Goal: Task Accomplishment & Management: Manage account settings

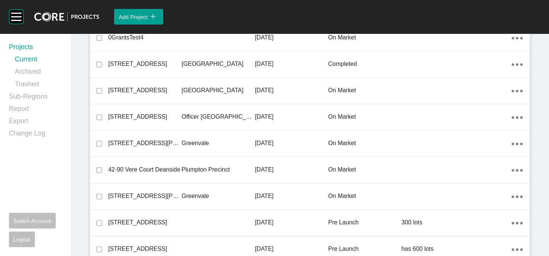
scroll to position [3219, 0]
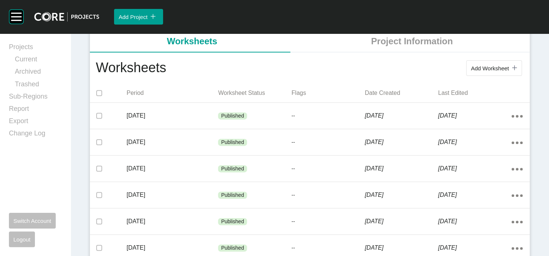
scroll to position [153, 0]
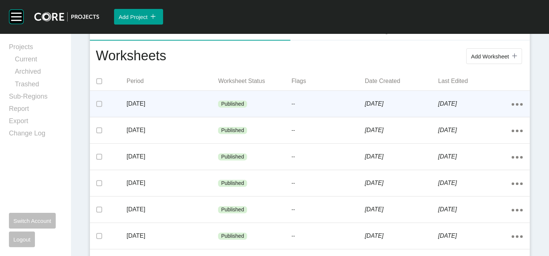
click at [390, 115] on div "[DATE]" at bounding box center [401, 103] width 73 height 23
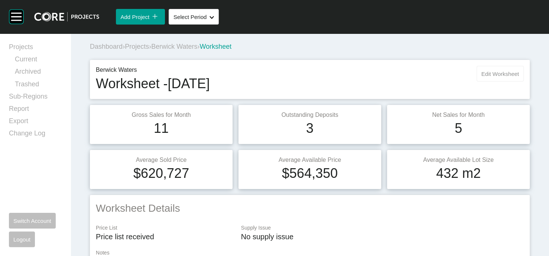
click at [486, 77] on span "Edit Worksheet" at bounding box center [501, 74] width 38 height 6
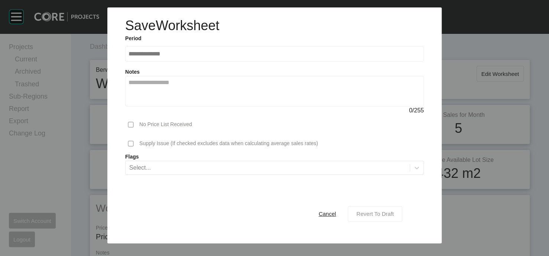
click at [394, 217] on span "Revert To Draft" at bounding box center [375, 213] width 38 height 6
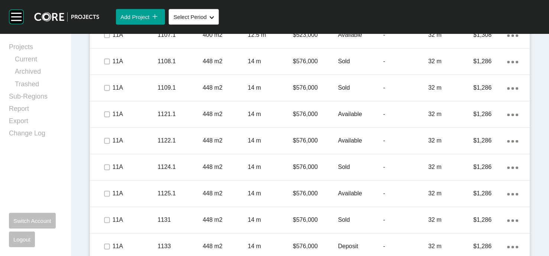
scroll to position [583, 0]
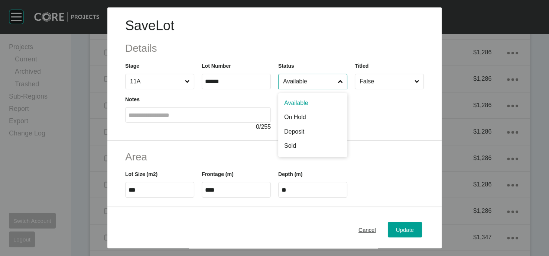
click at [337, 89] on input "Available" at bounding box center [309, 81] width 55 height 15
drag, startPoint x: 301, startPoint y: 141, endPoint x: 320, endPoint y: 155, distance: 23.1
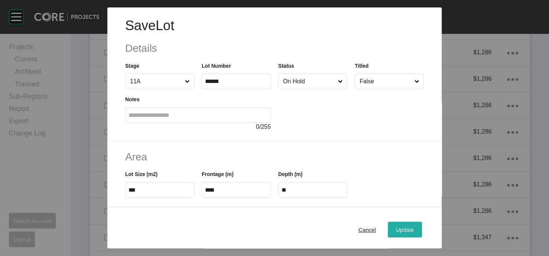
click at [410, 222] on button "Update" at bounding box center [405, 230] width 34 height 16
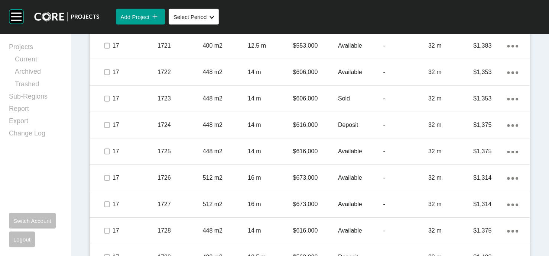
scroll to position [1497, 0]
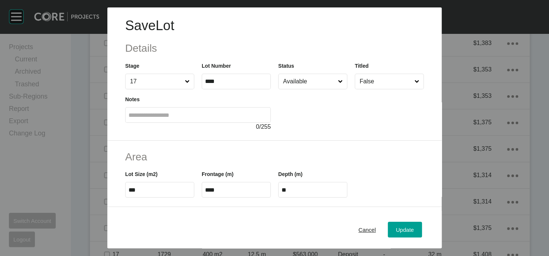
scroll to position [210, 0]
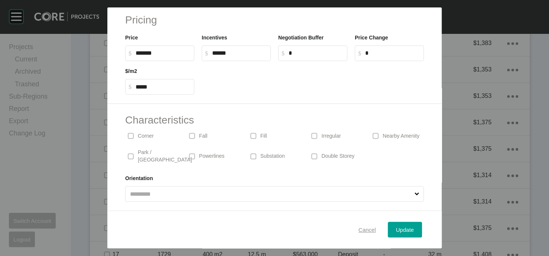
click at [376, 226] on span "Cancel" at bounding box center [367, 229] width 17 height 6
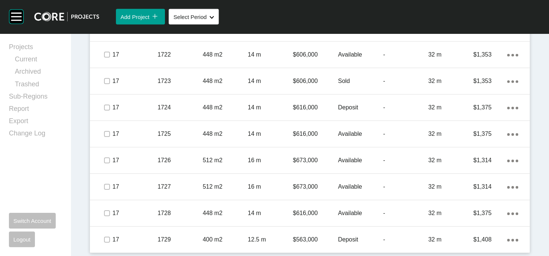
scroll to position [1736, 0]
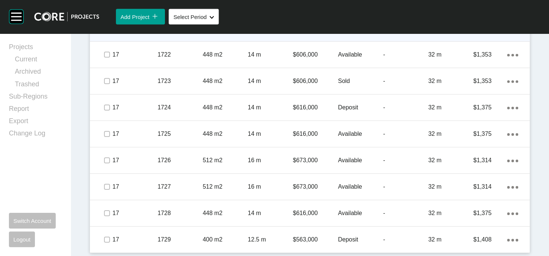
click at [355, 32] on p "Available" at bounding box center [360, 28] width 45 height 8
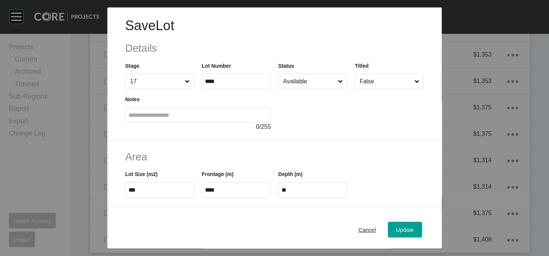
click at [310, 89] on input "Available" at bounding box center [309, 81] width 55 height 15
click at [414, 226] on span "Update" at bounding box center [405, 229] width 18 height 6
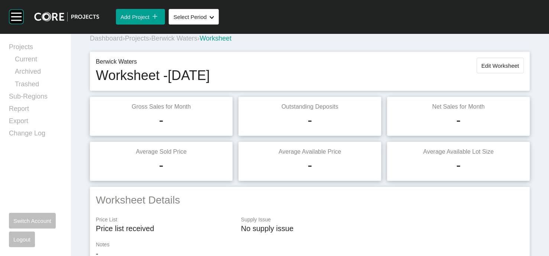
scroll to position [0, 0]
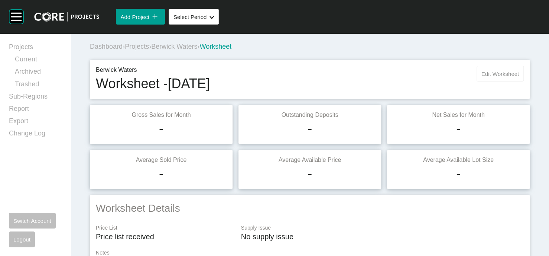
click at [500, 77] on span "Edit Worksheet" at bounding box center [501, 74] width 38 height 6
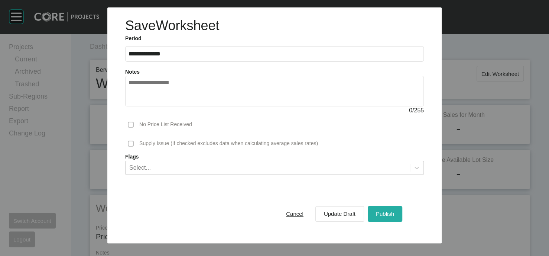
click at [394, 217] on span "Publish" at bounding box center [385, 213] width 18 height 6
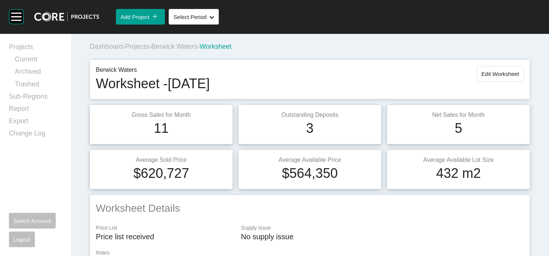
click at [146, 50] on span "Projects" at bounding box center [137, 46] width 24 height 7
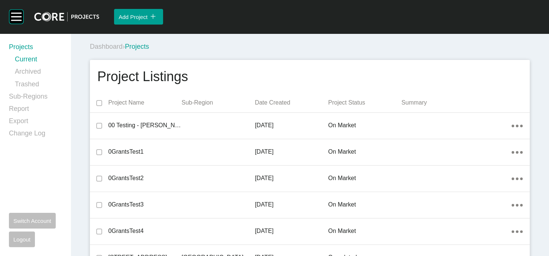
scroll to position [1114, 0]
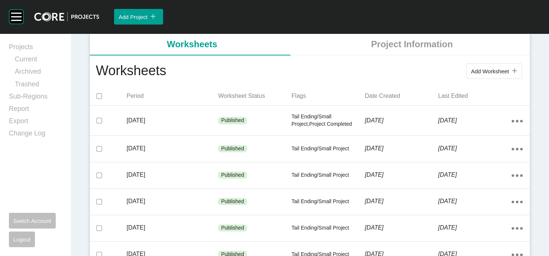
scroll to position [142, 0]
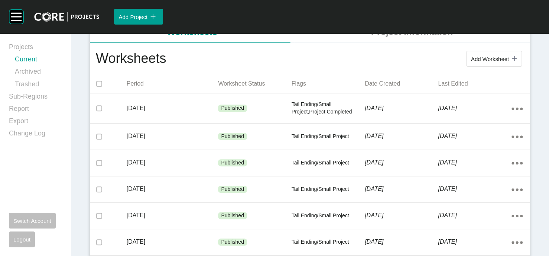
click at [42, 62] on link "Current" at bounding box center [38, 61] width 47 height 12
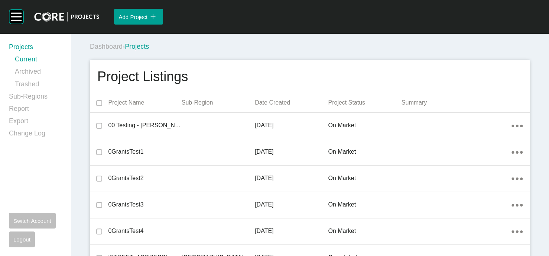
scroll to position [12627, 0]
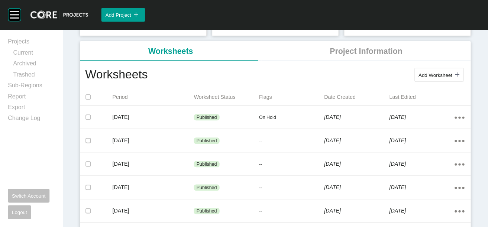
scroll to position [119, 0]
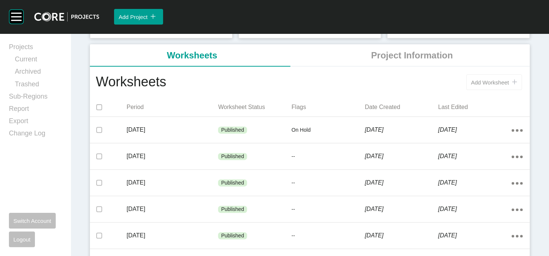
click at [471, 85] on span "Add Worksheet" at bounding box center [490, 82] width 38 height 6
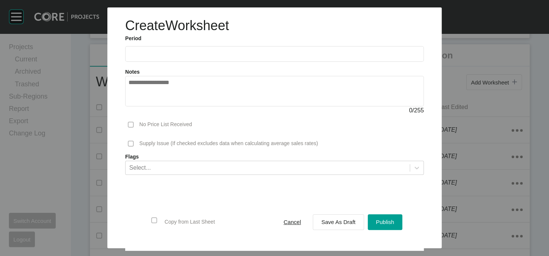
click at [197, 62] on label at bounding box center [274, 54] width 299 height 16
click at [197, 57] on input "text" at bounding box center [275, 54] width 292 height 6
drag, startPoint x: 163, startPoint y: 129, endPoint x: 164, endPoint y: 139, distance: 9.4
click at [177, 114] on li "Sep" at bounding box center [189, 108] width 25 height 13
type input "**********"
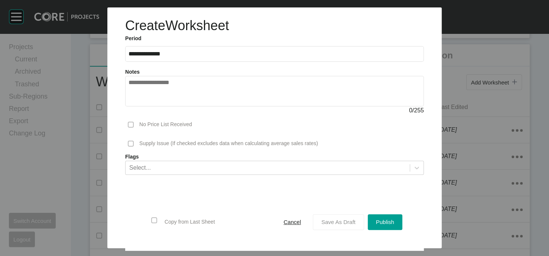
click at [348, 219] on span "Save As Draft" at bounding box center [339, 222] width 34 height 6
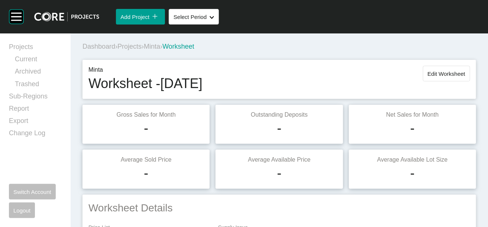
click at [441, 77] on span "Edit Worksheet" at bounding box center [447, 74] width 38 height 6
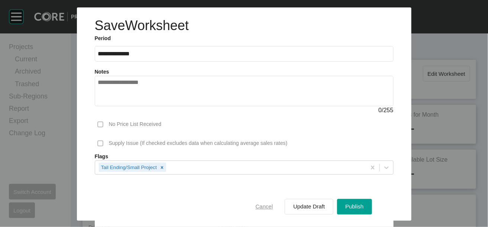
click at [281, 204] on button "Cancel" at bounding box center [265, 207] width 34 height 16
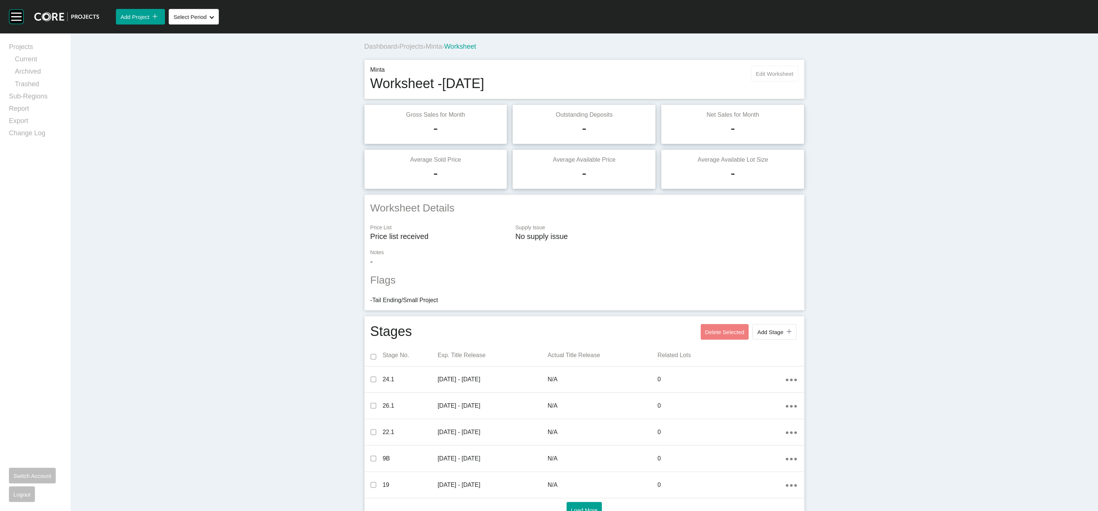
click at [549, 77] on span "Edit Worksheet" at bounding box center [775, 74] width 38 height 6
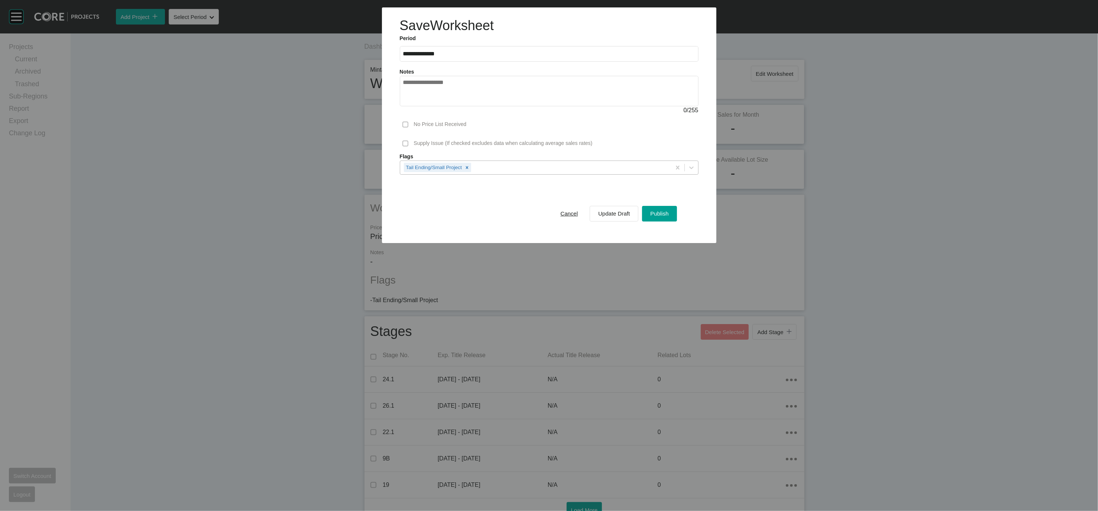
click at [549, 174] on div "Tail Ending/Small Project" at bounding box center [535, 167] width 271 height 13
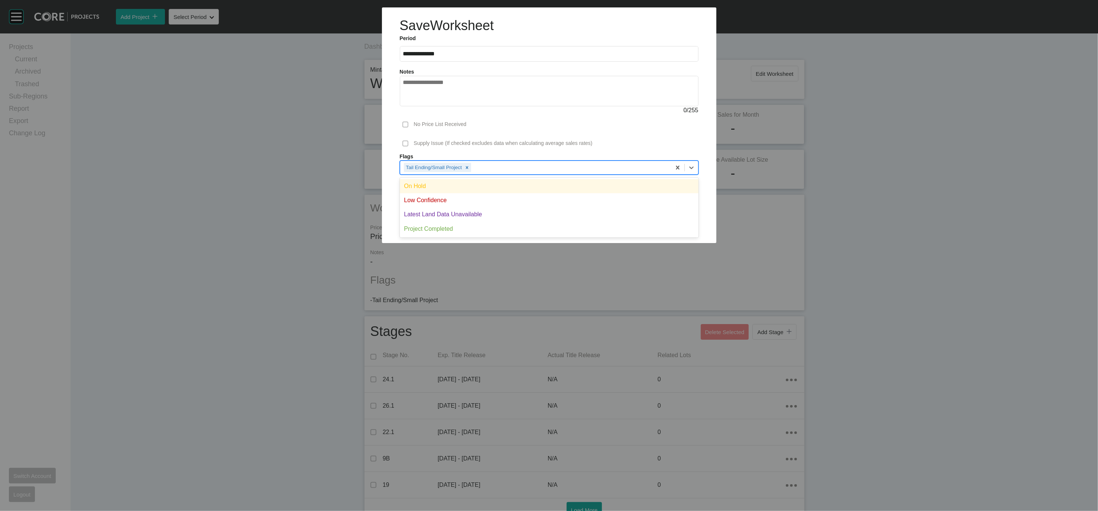
click at [549, 193] on div "On Hold" at bounding box center [549, 186] width 299 height 14
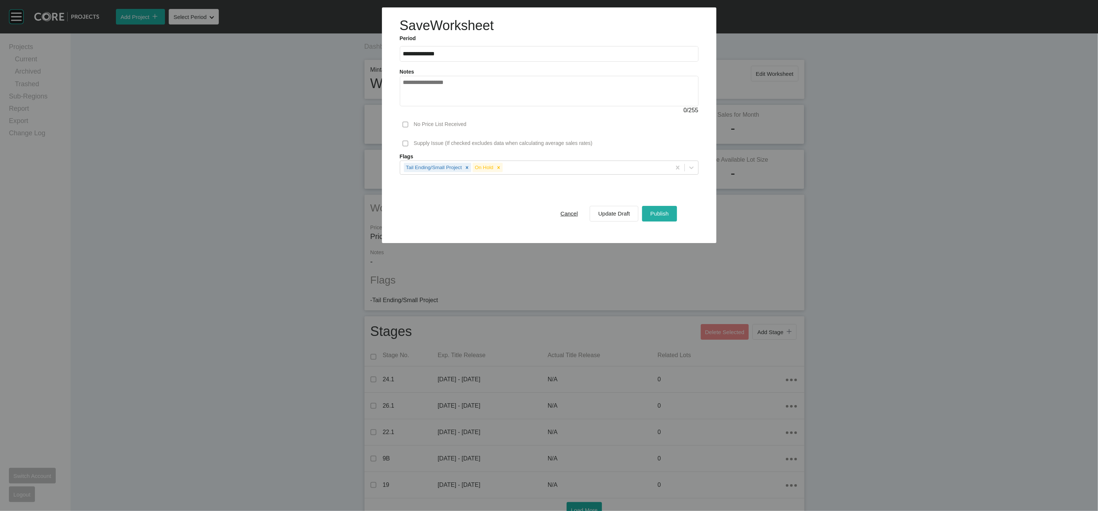
click at [549, 219] on div "Publish" at bounding box center [660, 214] width 22 height 10
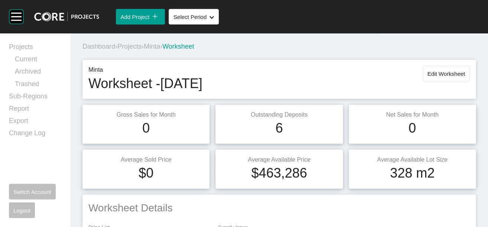
drag, startPoint x: 612, startPoint y: 37, endPoint x: 159, endPoint y: 59, distance: 453.6
click at [142, 50] on span "Projects" at bounding box center [129, 46] width 24 height 7
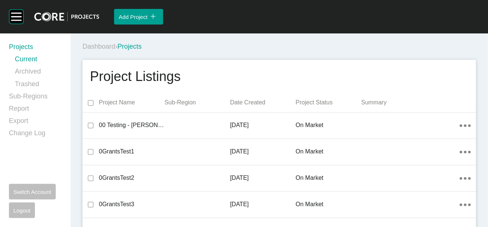
scroll to position [17818, 0]
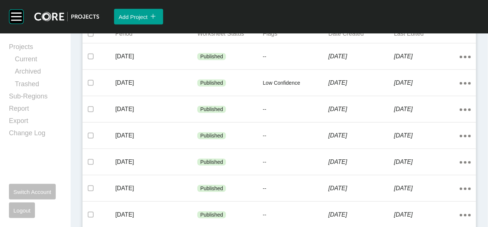
scroll to position [194, 0]
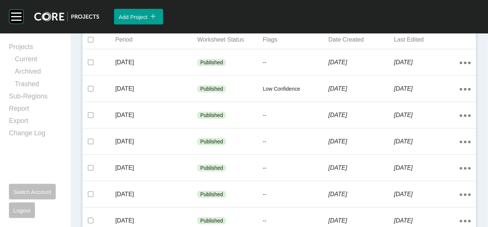
click at [419, 23] on button "Add Worksheet icon/tick copy 11 Created with Sketch." at bounding box center [441, 15] width 56 height 16
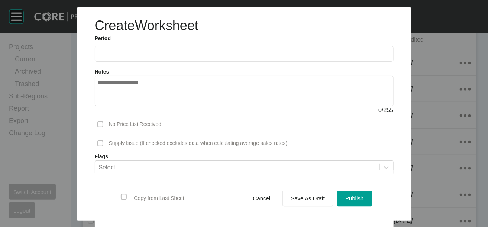
click at [112, 57] on input "text" at bounding box center [244, 54] width 292 height 6
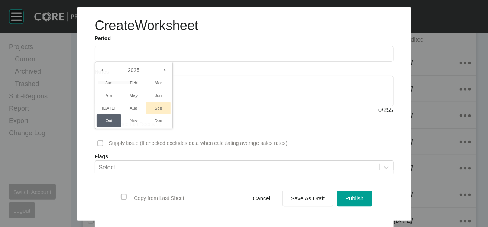
click at [146, 114] on li "Sep" at bounding box center [158, 108] width 25 height 13
type input "**********"
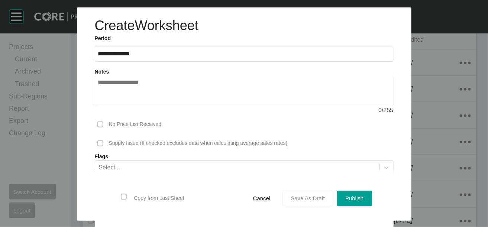
click at [299, 194] on button "Save As Draft" at bounding box center [307, 199] width 51 height 16
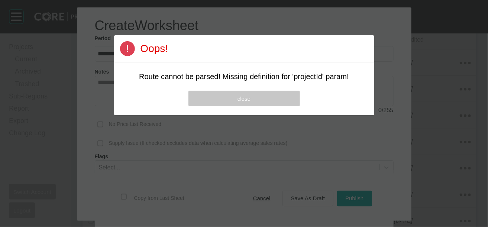
click at [248, 106] on button "close" at bounding box center [244, 99] width 112 height 16
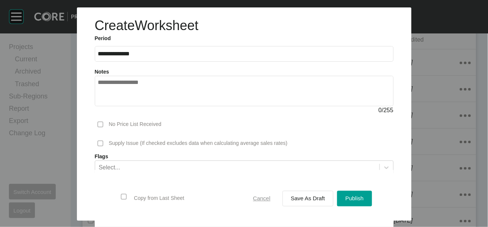
click at [268, 194] on div "Cancel" at bounding box center [261, 199] width 21 height 10
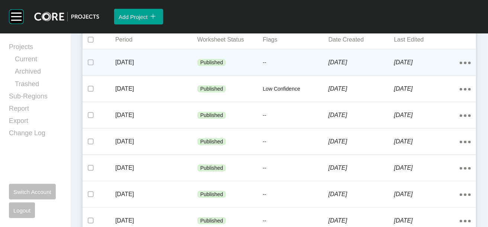
click at [294, 74] on div "--" at bounding box center [296, 63] width 66 height 22
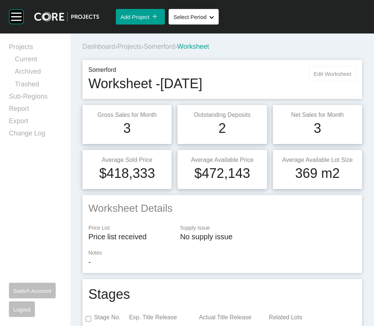
click at [317, 77] on span "Edit Worksheet" at bounding box center [333, 74] width 38 height 6
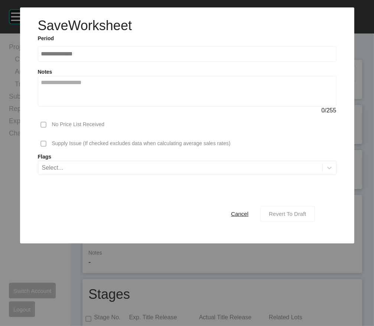
click at [307, 219] on div "Revert To Draft" at bounding box center [287, 214] width 41 height 10
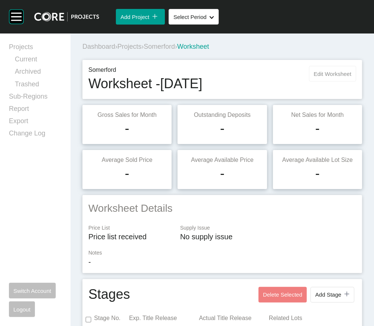
click at [317, 81] on button "Edit Worksheet" at bounding box center [332, 74] width 47 height 16
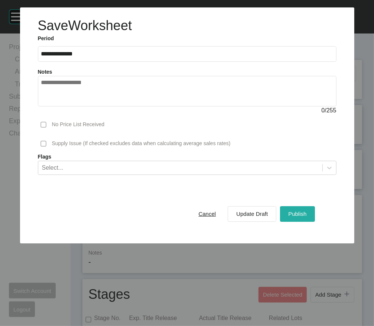
click at [304, 217] on span "Publish" at bounding box center [297, 213] width 18 height 6
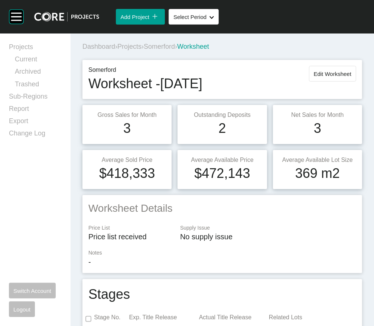
click at [142, 50] on span "Projects" at bounding box center [129, 46] width 24 height 7
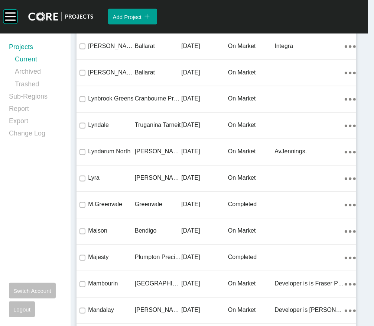
scroll to position [16575, 0]
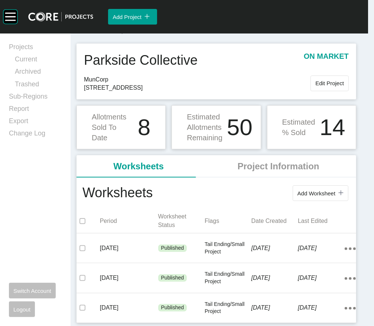
scroll to position [128, 0]
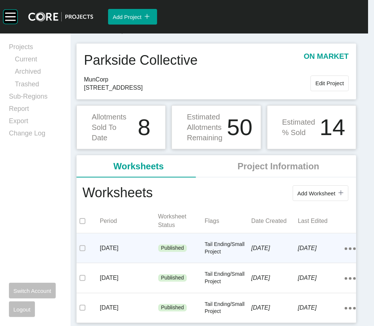
click at [214, 240] on p "Tail Ending/Small Project" at bounding box center [228, 247] width 47 height 14
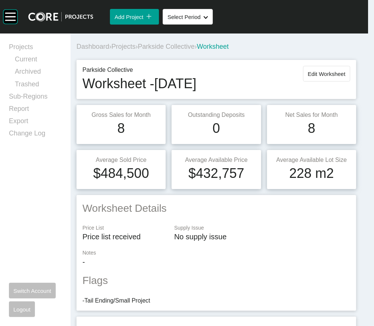
click at [135, 50] on span "Projects" at bounding box center [124, 46] width 24 height 7
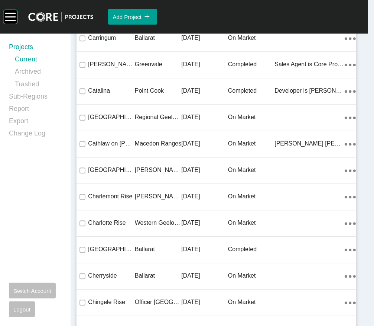
scroll to position [24232, 0]
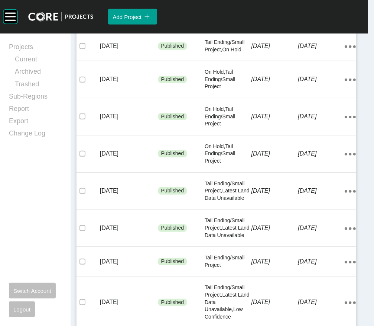
scroll to position [570, 0]
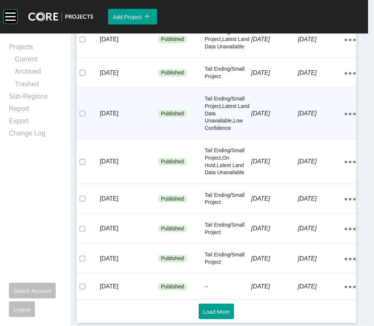
click at [252, 117] on p "[DATE]" at bounding box center [275, 113] width 47 height 8
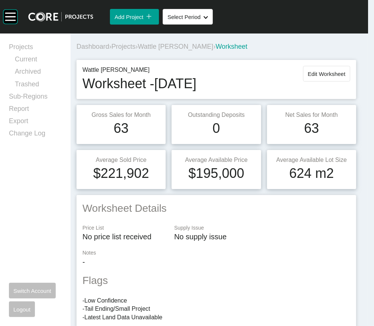
click at [135, 50] on span "Projects" at bounding box center [124, 46] width 24 height 7
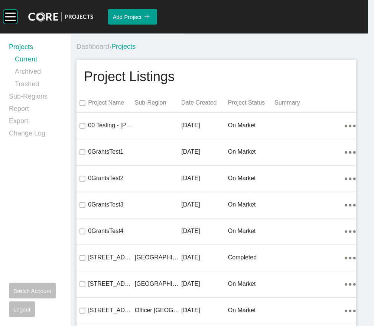
scroll to position [2540, 0]
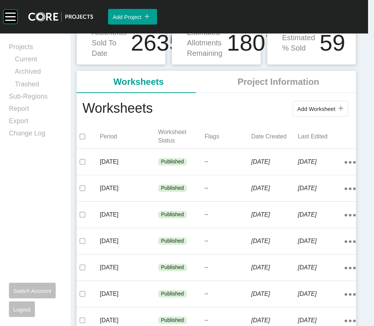
scroll to position [159, 0]
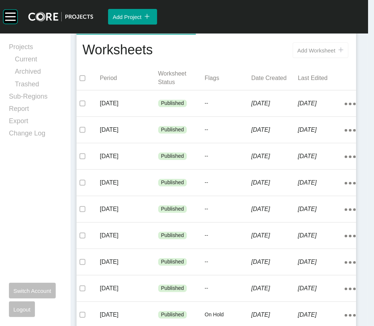
click at [299, 54] on span "Add Worksheet" at bounding box center [317, 50] width 38 height 6
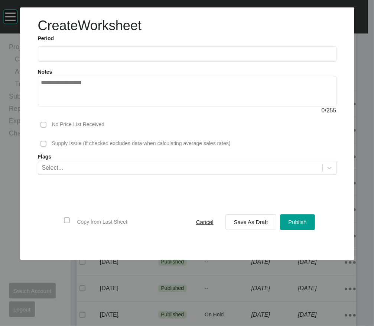
click at [47, 57] on input "text" at bounding box center [187, 54] width 292 height 6
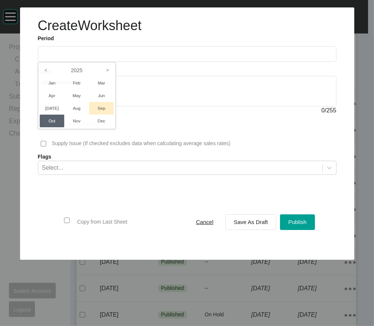
click at [93, 114] on li "Sep" at bounding box center [101, 108] width 25 height 13
type input "**********"
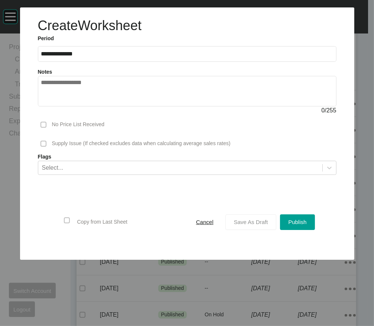
click at [239, 225] on span "Save As Draft" at bounding box center [251, 222] width 34 height 6
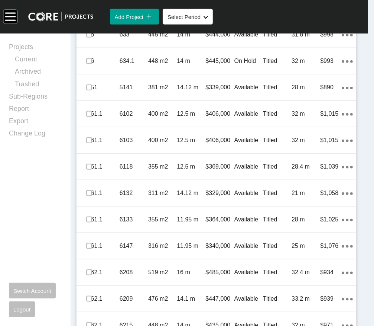
scroll to position [590, 0]
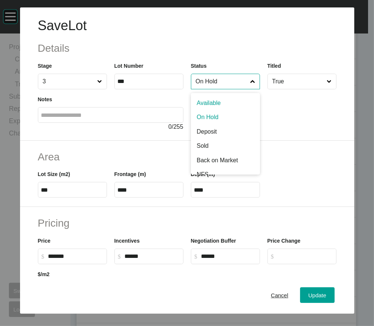
click at [229, 89] on input "On Hold" at bounding box center [221, 81] width 55 height 15
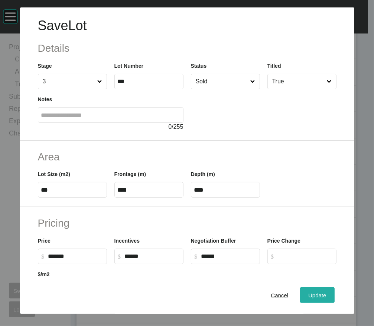
click at [317, 255] on div "Update" at bounding box center [318, 295] width 22 height 10
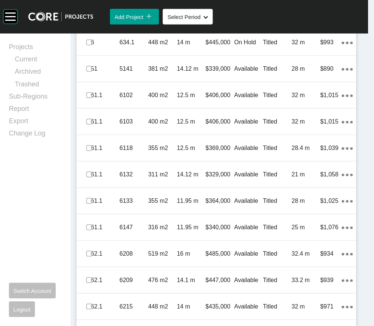
click at [210, 20] on p "$444,000" at bounding box center [220, 16] width 29 height 8
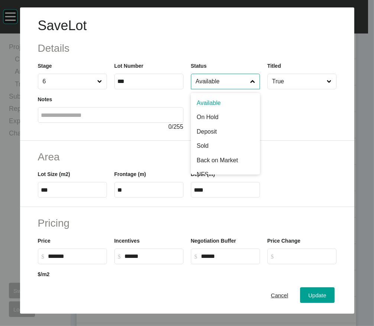
click at [225, 89] on input "Available" at bounding box center [221, 81] width 55 height 15
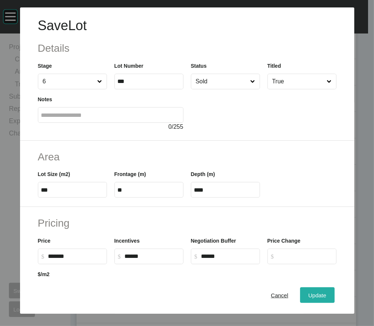
click at [307, 255] on div "Update" at bounding box center [318, 295] width 22 height 10
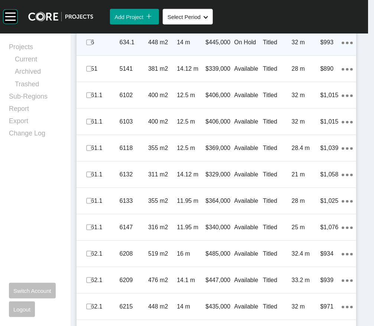
click at [235, 54] on div "On Hold" at bounding box center [249, 42] width 29 height 23
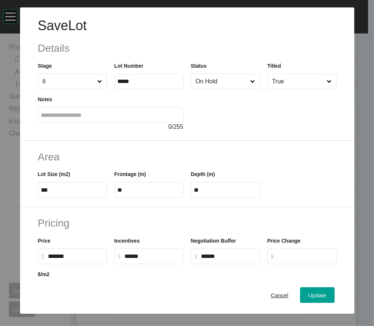
click at [207, 89] on input "On Hold" at bounding box center [221, 81] width 55 height 15
click at [324, 255] on span "Update" at bounding box center [317, 295] width 18 height 6
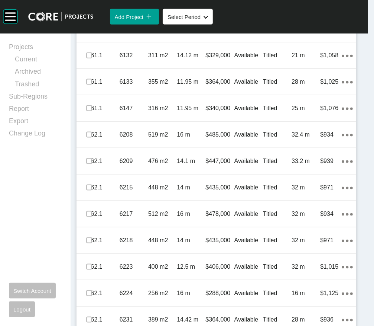
scroll to position [730, 0]
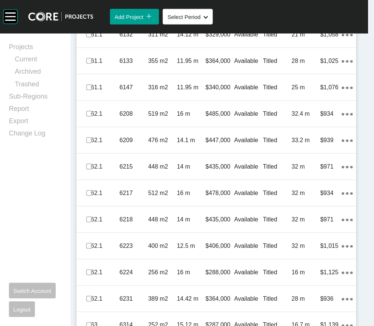
click at [90, 11] on label at bounding box center [89, 8] width 6 height 6
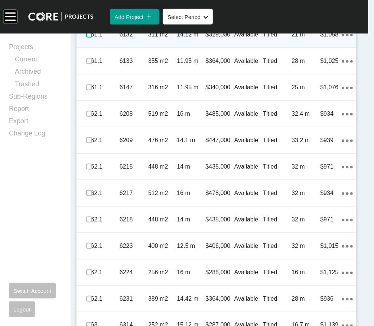
drag, startPoint x: 96, startPoint y: 272, endPoint x: 96, endPoint y: 277, distance: 4.8
click at [92, 38] on label at bounding box center [89, 35] width 6 height 6
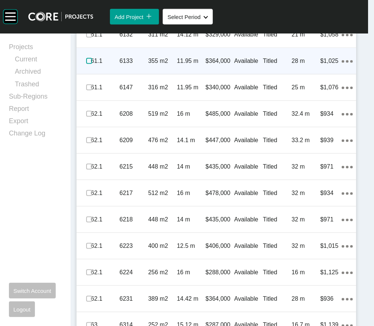
click at [92, 64] on label at bounding box center [89, 61] width 6 height 6
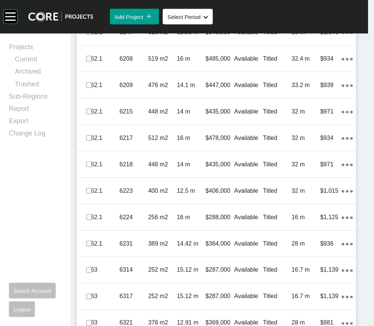
scroll to position [798, 0]
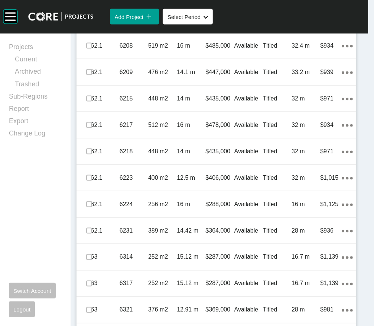
click at [92, 22] on label at bounding box center [89, 19] width 6 height 6
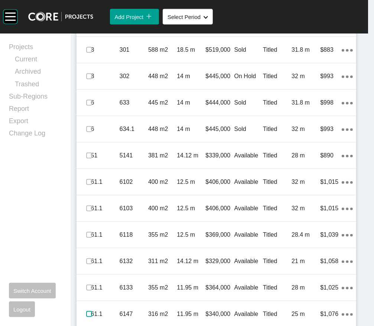
scroll to position [488, 0]
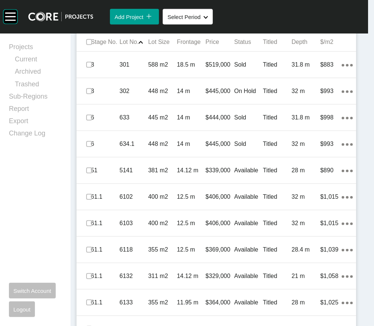
click at [219, 20] on span "Edit Selected" at bounding box center [235, 17] width 33 height 6
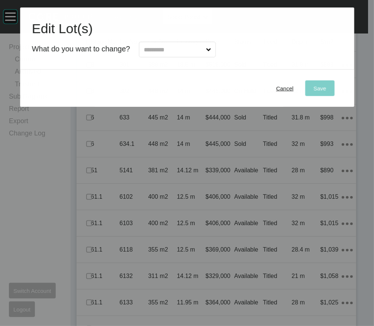
click at [205, 57] on input "text" at bounding box center [173, 49] width 62 height 15
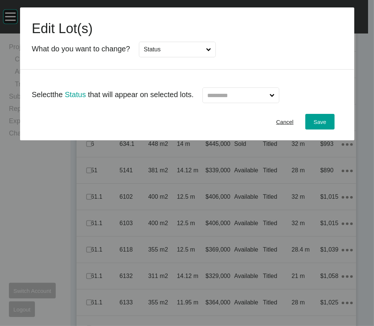
click at [257, 103] on input "text" at bounding box center [237, 95] width 62 height 15
click at [325, 125] on span "Save" at bounding box center [320, 122] width 13 height 6
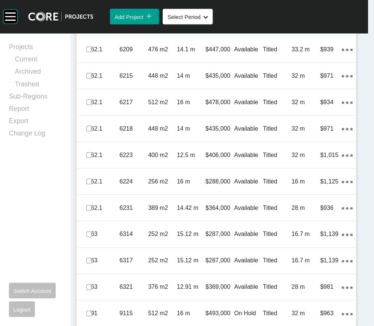
scroll to position [822, 0]
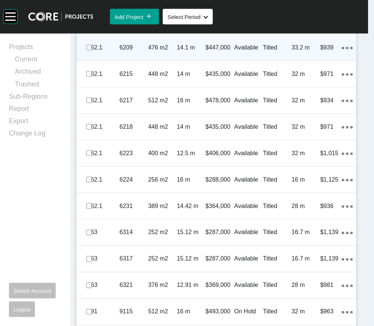
click at [240, 52] on p "Available" at bounding box center [249, 47] width 29 height 8
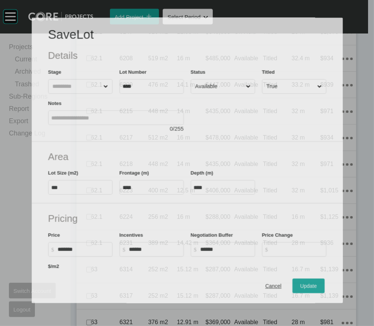
scroll to position [793, 0]
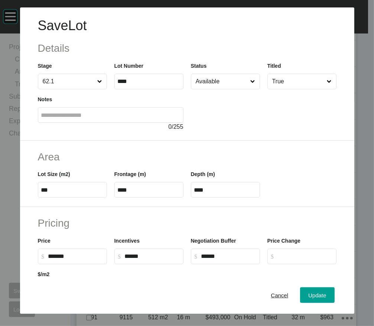
click at [229, 89] on input "Available" at bounding box center [221, 81] width 55 height 15
click at [314, 255] on div "Update" at bounding box center [318, 295] width 22 height 10
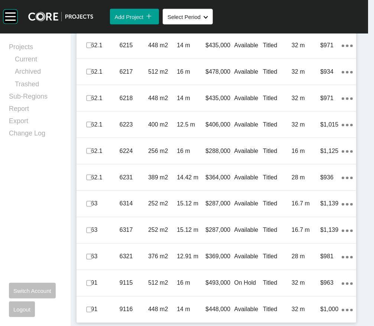
scroll to position [961, 0]
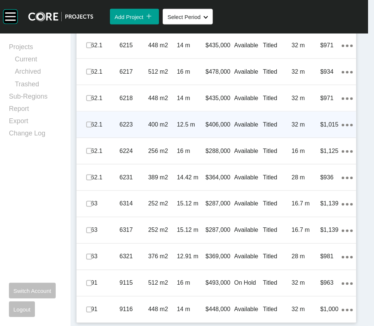
click at [274, 129] on p "Titled" at bounding box center [277, 124] width 29 height 8
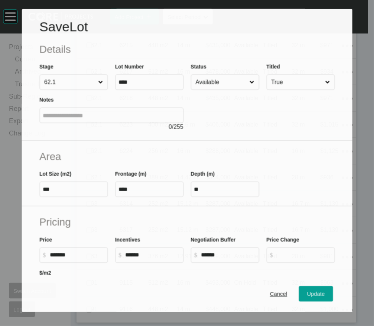
scroll to position [932, 0]
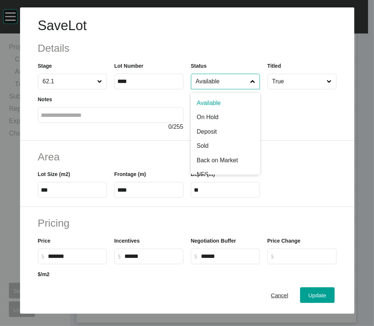
click at [233, 89] on input "Available" at bounding box center [221, 81] width 55 height 15
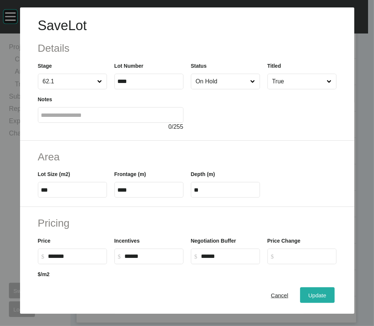
click at [310, 255] on span "Update" at bounding box center [317, 295] width 18 height 6
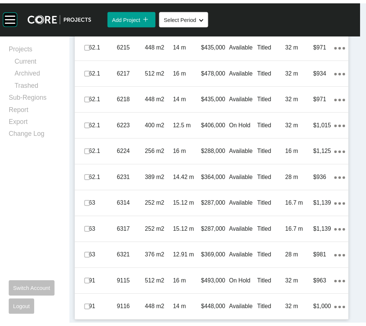
scroll to position [1053, 0]
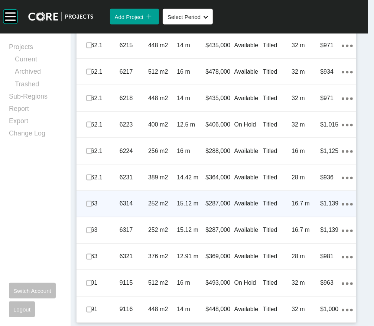
click at [342, 206] on icon "Action Menu Dots Copy 6 Created with Sketch." at bounding box center [347, 204] width 11 height 3
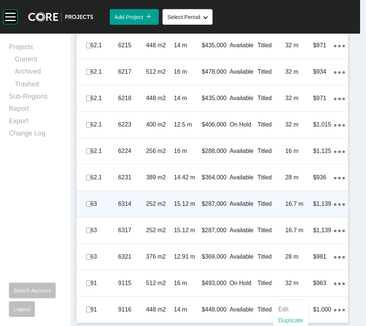
click at [294, 255] on link "Duplicate" at bounding box center [291, 320] width 28 height 11
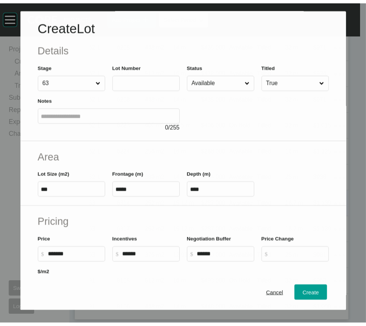
scroll to position [1024, 0]
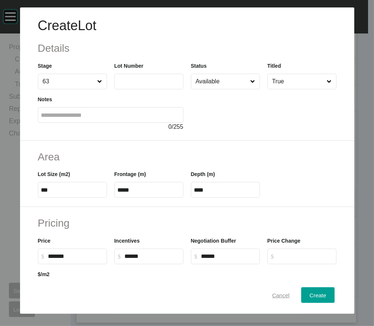
click at [283, 255] on span "Cancel" at bounding box center [280, 295] width 17 height 6
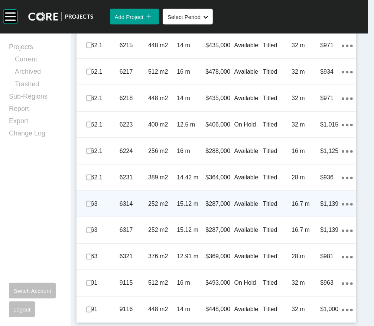
click at [342, 206] on icon "Action Menu Dots Copy 6 Created with Sketch." at bounding box center [347, 204] width 11 height 3
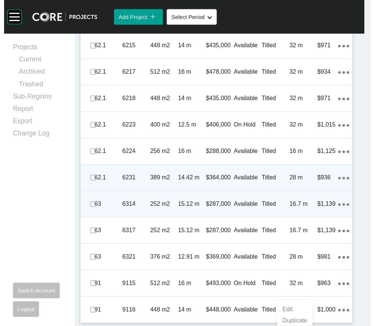
scroll to position [1069, 0]
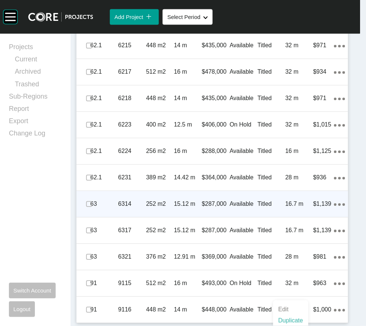
click at [305, 255] on link "Duplicate" at bounding box center [291, 320] width 28 height 11
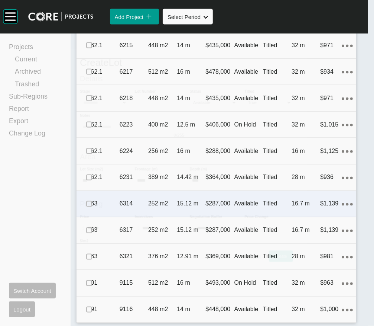
scroll to position [1024, 0]
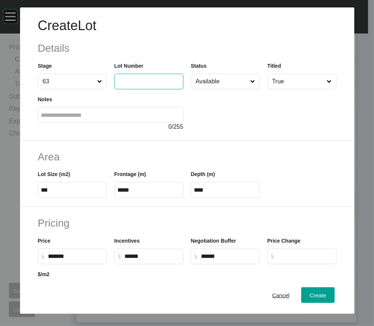
click at [145, 84] on input "text" at bounding box center [149, 81] width 62 height 6
type input "****"
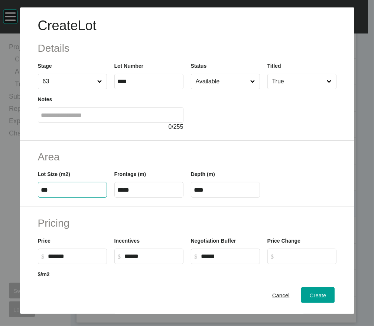
type input "*******"
drag, startPoint x: 64, startPoint y: 237, endPoint x: -2, endPoint y: 242, distance: 66.8
click at [0, 242] on html "Create Lot Details Stage 63 Lot Number **** Status Available Titled True Notes …" at bounding box center [184, 163] width 381 height 326
click at [253, 89] on span at bounding box center [253, 81] width 8 height 15
type input "***"
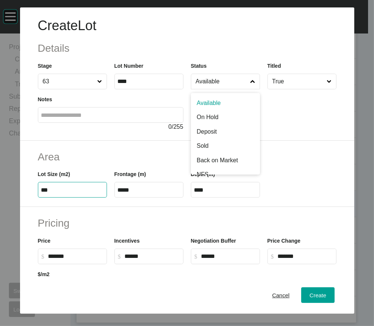
click at [249, 89] on input "Available" at bounding box center [221, 81] width 55 height 15
type input "****"
type input "***"
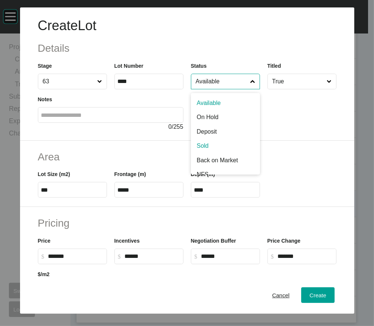
scroll to position [9, 0]
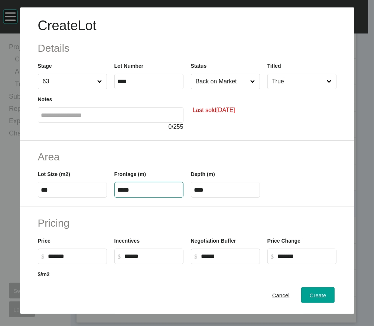
drag, startPoint x: 147, startPoint y: 238, endPoint x: 68, endPoint y: 220, distance: 80.7
click at [68, 197] on div "Lot Size (m2) *** Frontage (m) ***** Depth (m) ****" at bounding box center [187, 180] width 306 height 33
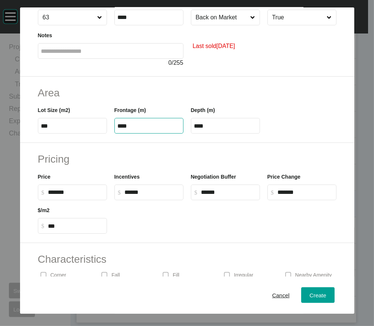
scroll to position [67, 0]
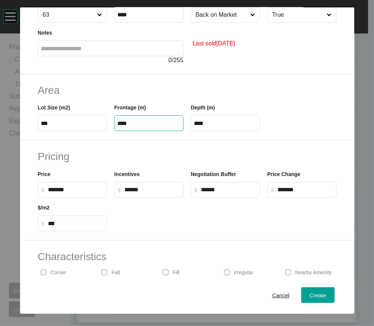
type input "****"
type input "**"
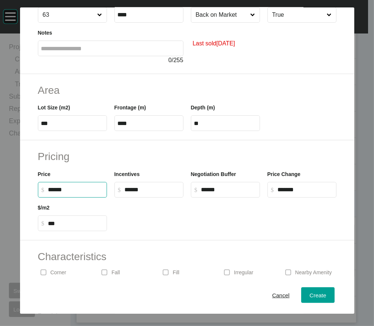
drag, startPoint x: 42, startPoint y: 251, endPoint x: -2, endPoint y: 253, distance: 44.0
click at [0, 253] on html "Create Lot Details Stage 63 Lot Number **** Status Back on Market Titled True N…" at bounding box center [184, 163] width 381 height 326
type input "*******"
type input "*****"
type input "*"
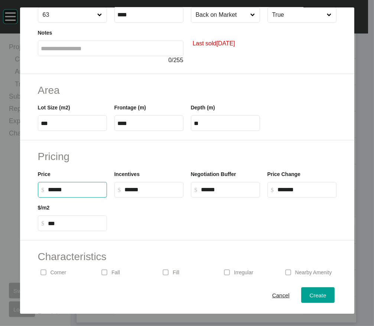
type input "*****"
click at [164, 193] on input "*****" at bounding box center [152, 189] width 55 height 6
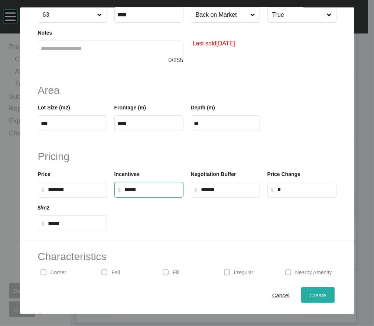
type input "******"
click at [315, 255] on div "Create" at bounding box center [318, 295] width 20 height 10
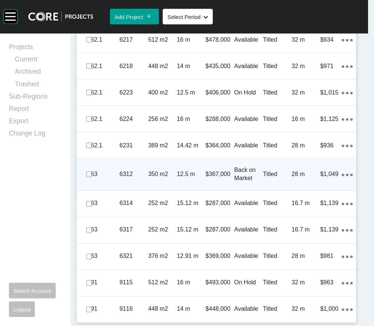
scroll to position [1232, 0]
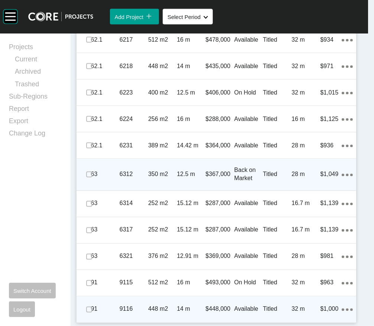
click at [299, 255] on p "32 m" at bounding box center [306, 309] width 29 height 8
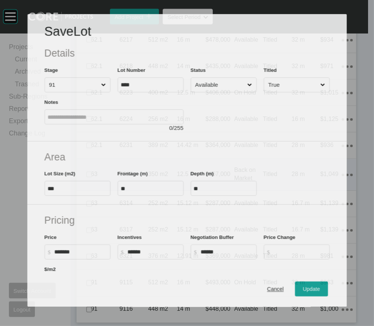
scroll to position [1203, 0]
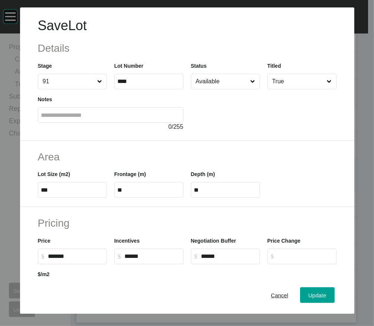
click at [210, 89] on input "Available" at bounding box center [221, 81] width 55 height 15
click at [304, 255] on button "Update" at bounding box center [317, 295] width 34 height 16
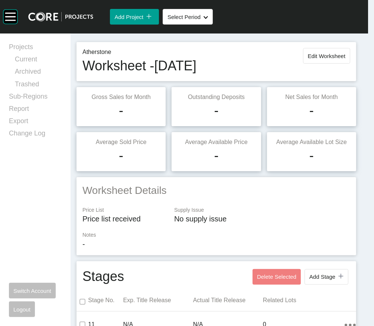
scroll to position [0, 0]
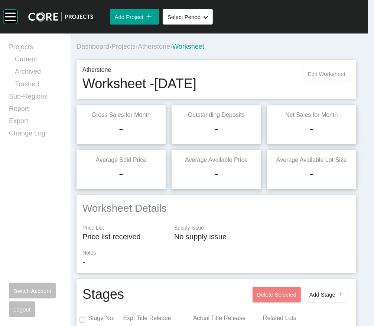
click at [303, 81] on button "Edit Worksheet" at bounding box center [326, 74] width 47 height 16
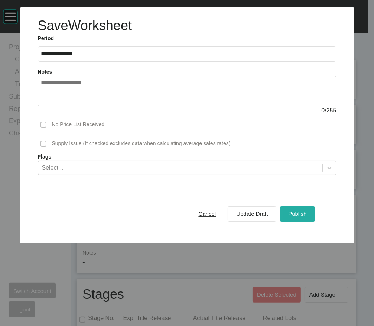
click at [292, 217] on span "Publish" at bounding box center [297, 213] width 18 height 6
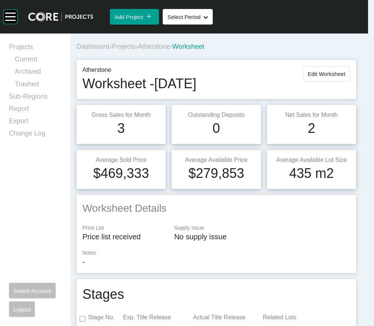
click at [170, 50] on span "Atherstone" at bounding box center [154, 46] width 32 height 7
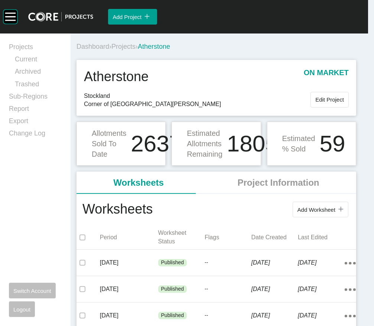
click at [317, 103] on span "Edit Project" at bounding box center [330, 99] width 29 height 6
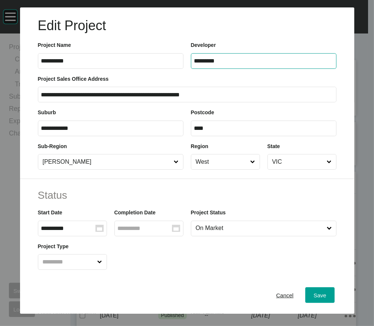
drag, startPoint x: 240, startPoint y: 77, endPoint x: 130, endPoint y: 67, distance: 109.7
click at [134, 68] on div "**********" at bounding box center [187, 51] width 306 height 33
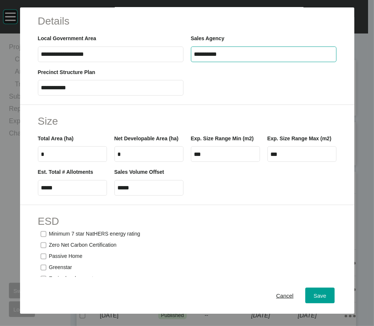
drag, startPoint x: 252, startPoint y: 133, endPoint x: 83, endPoint y: 129, distance: 168.8
click at [83, 62] on div "**********" at bounding box center [187, 44] width 306 height 33
paste input "text"
type input "*********"
click at [314, 255] on div "Save" at bounding box center [320, 295] width 16 height 10
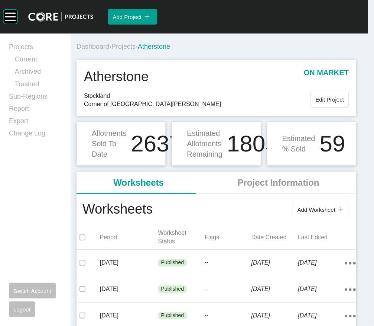
click at [136, 50] on span "Projects" at bounding box center [124, 46] width 24 height 7
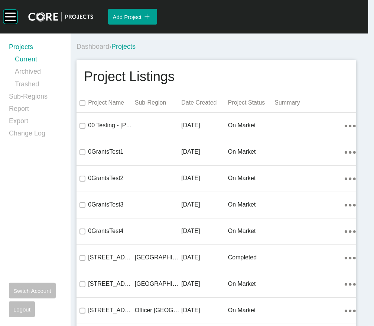
scroll to position [2962, 0]
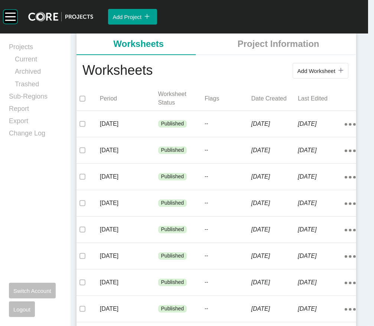
scroll to position [154, 0]
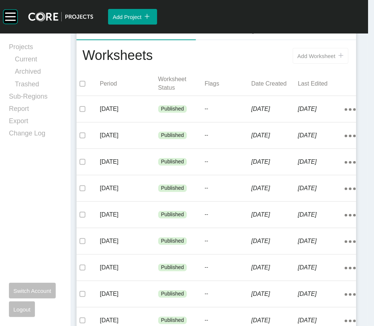
click at [298, 59] on span "Add Worksheet" at bounding box center [317, 56] width 38 height 6
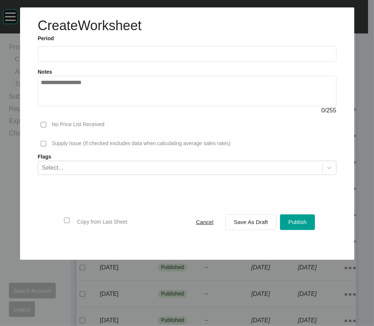
click at [41, 57] on input "text" at bounding box center [187, 54] width 292 height 6
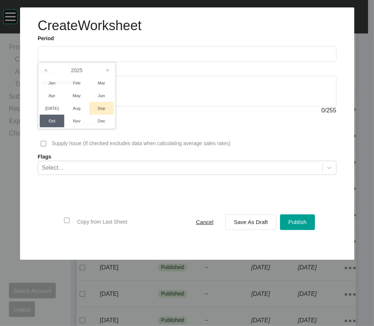
click at [98, 114] on li "Sep" at bounding box center [101, 108] width 25 height 13
type input "**********"
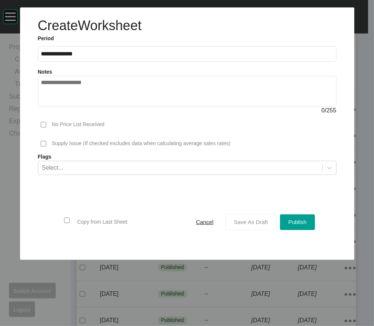
click at [226, 230] on button "Save As Draft" at bounding box center [251, 222] width 51 height 16
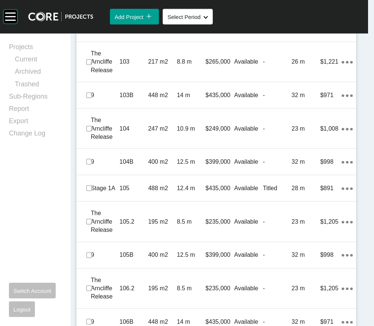
scroll to position [670, 0]
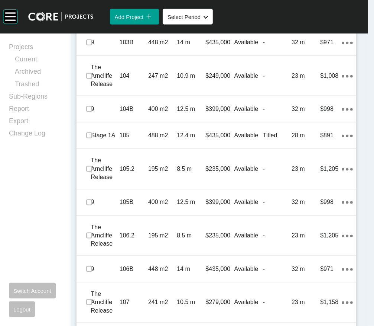
scroll to position [709, 0]
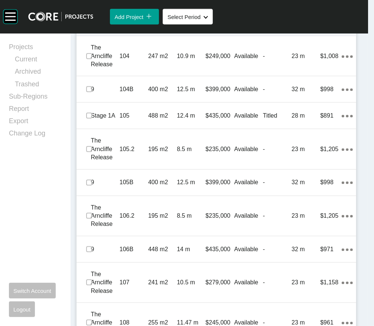
click at [92, 26] on label at bounding box center [89, 23] width 6 height 6
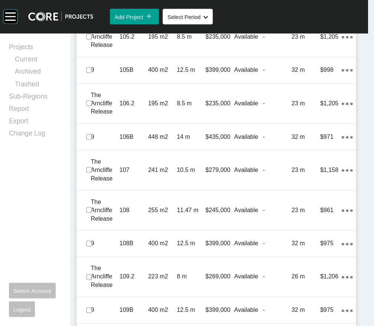
scroll to position [908, 0]
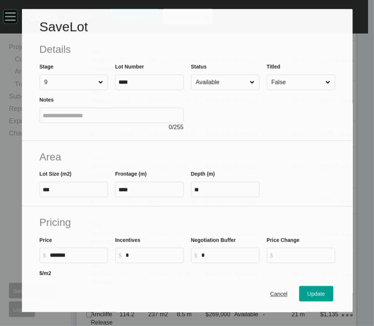
scroll to position [879, 0]
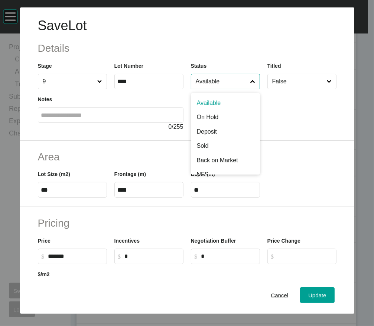
click at [232, 89] on input "Available" at bounding box center [221, 81] width 55 height 15
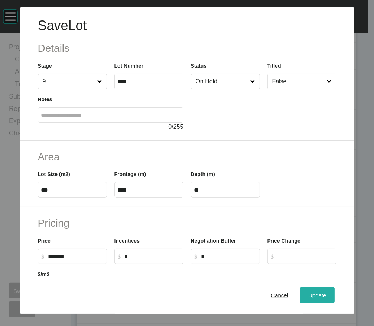
click at [301, 255] on button "Update" at bounding box center [317, 295] width 34 height 16
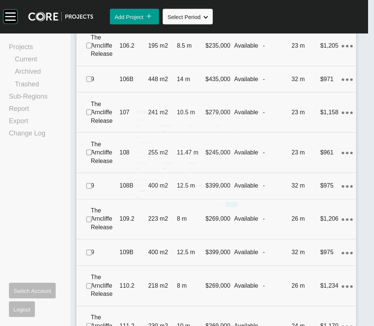
scroll to position [908, 0]
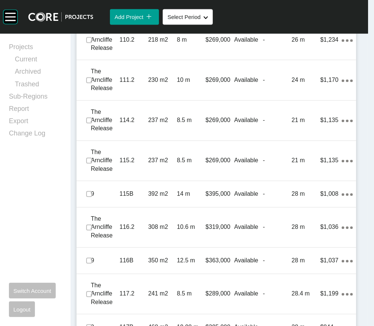
scroll to position [1132, 0]
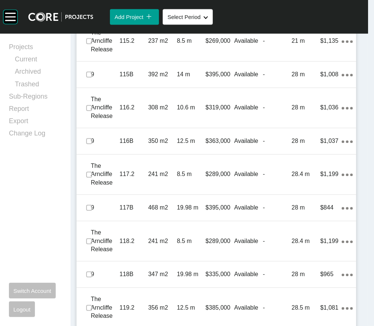
scroll to position [1264, 0]
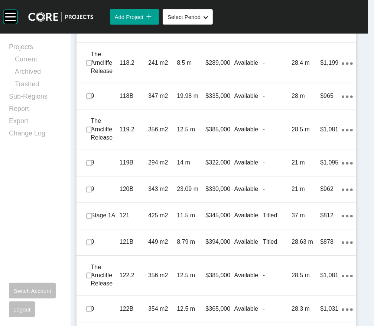
scroll to position [1436, 0]
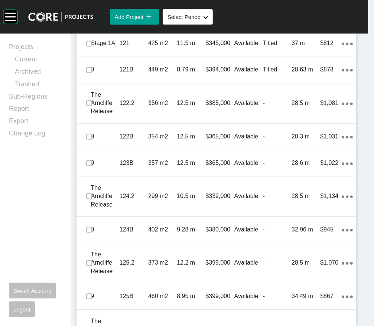
scroll to position [1641, 0]
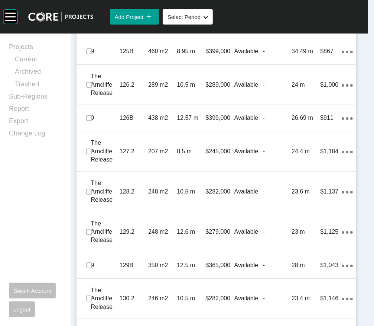
scroll to position [1885, 0]
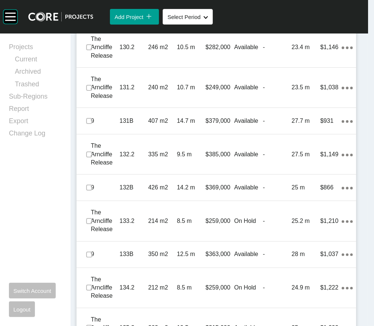
scroll to position [2123, 0]
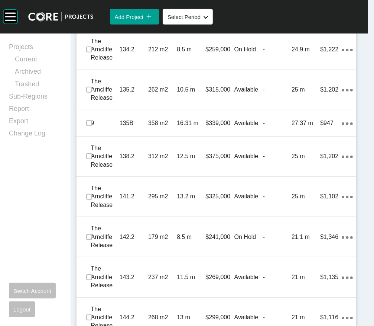
scroll to position [2368, 0]
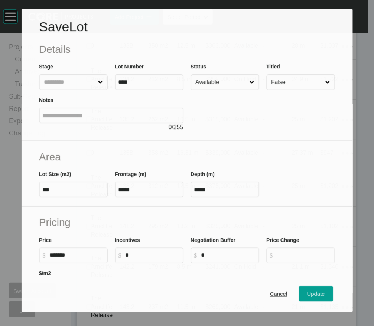
scroll to position [2339, 0]
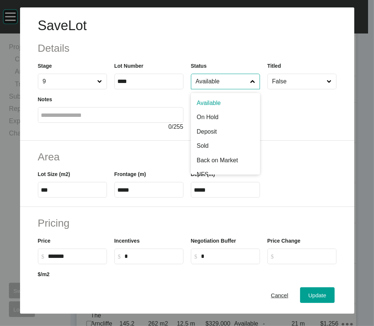
drag, startPoint x: 211, startPoint y: 107, endPoint x: 225, endPoint y: 120, distance: 19.2
click at [211, 89] on input "Available" at bounding box center [221, 81] width 55 height 15
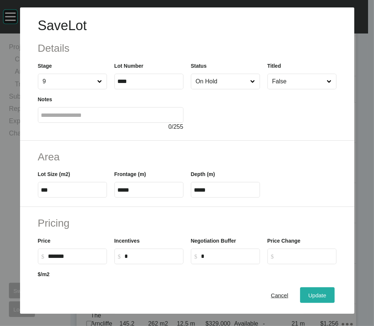
click at [306, 255] on button "Update" at bounding box center [317, 295] width 34 height 16
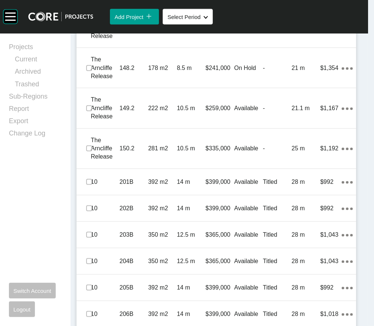
scroll to position [2744, 0]
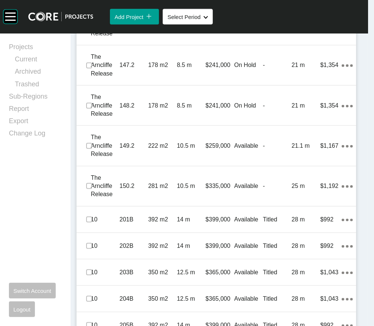
scroll to position [2704, 0]
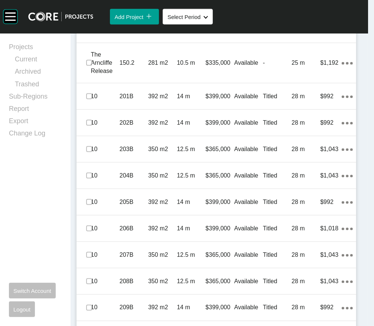
scroll to position [2843, 0]
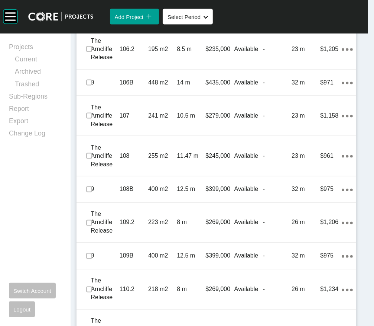
scroll to position [889, 0]
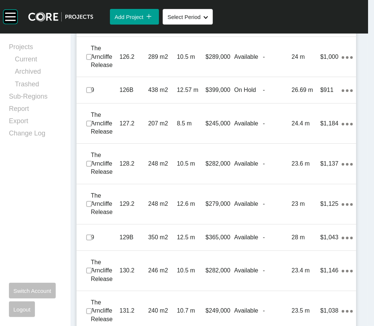
scroll to position [1880, 0]
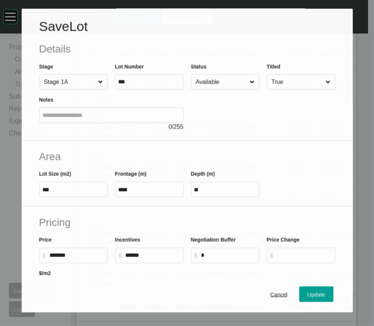
scroll to position [1851, 0]
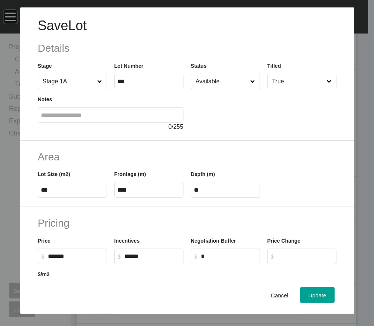
click at [224, 89] on input "Available" at bounding box center [221, 81] width 55 height 15
click at [320, 255] on div "Update" at bounding box center [318, 295] width 22 height 10
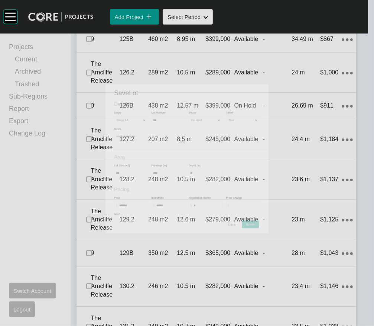
scroll to position [1880, 0]
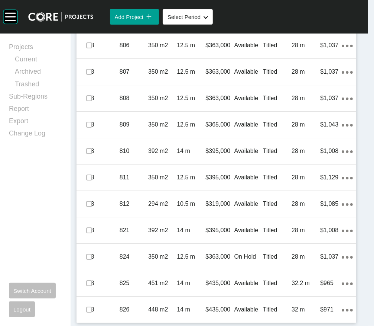
scroll to position [4446, 0]
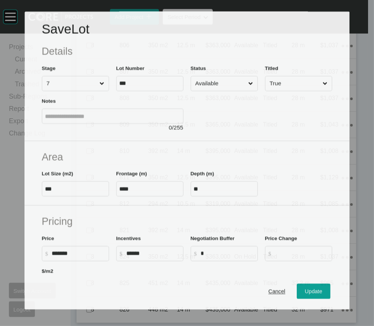
scroll to position [4417, 0]
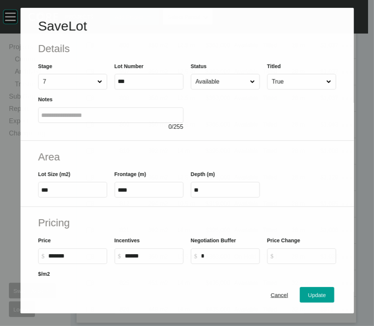
click at [213, 89] on input "Available" at bounding box center [221, 81] width 55 height 15
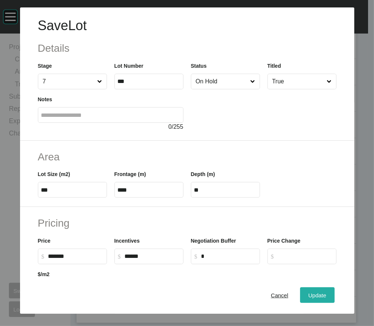
click at [312, 255] on span "Update" at bounding box center [317, 295] width 18 height 6
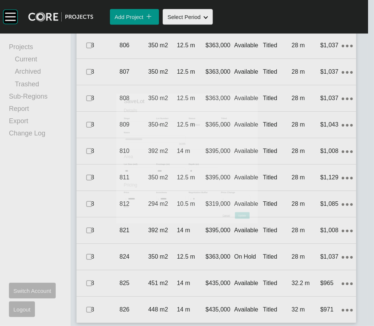
scroll to position [4446, 0]
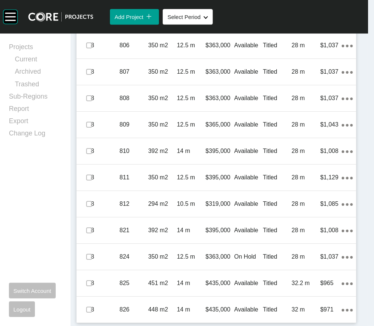
click at [88, 22] on label at bounding box center [89, 19] width 6 height 6
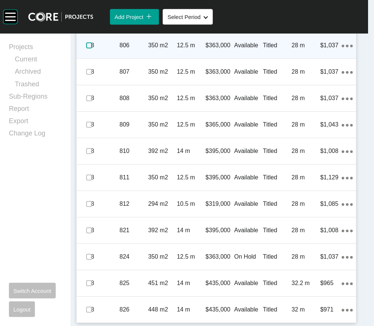
click at [88, 48] on label at bounding box center [89, 45] width 6 height 6
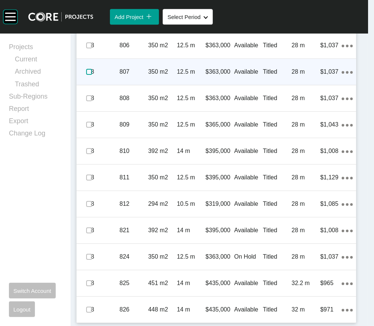
click at [88, 75] on label at bounding box center [89, 72] width 6 height 6
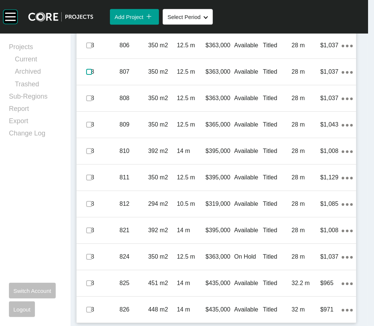
scroll to position [4975, 0]
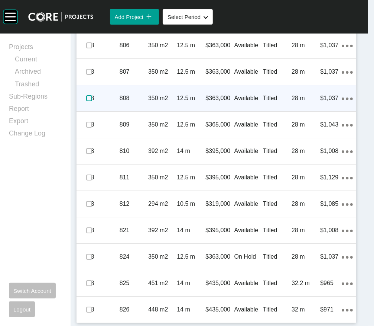
click at [92, 95] on label at bounding box center [89, 98] width 6 height 6
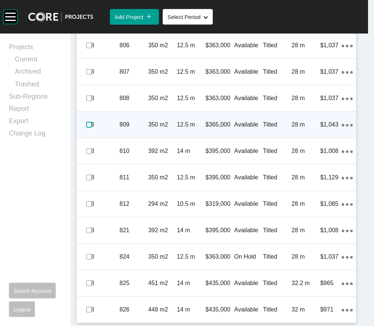
click at [92, 122] on label at bounding box center [89, 125] width 6 height 6
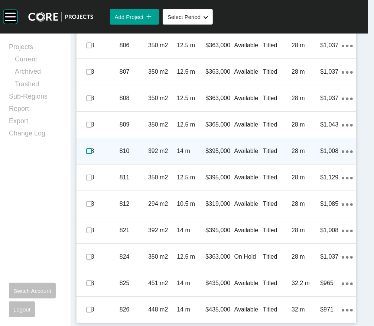
click at [92, 148] on label at bounding box center [89, 151] width 6 height 6
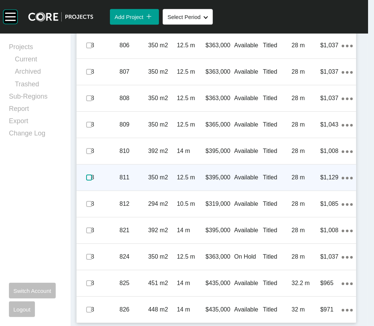
click at [92, 179] on label at bounding box center [89, 177] width 6 height 6
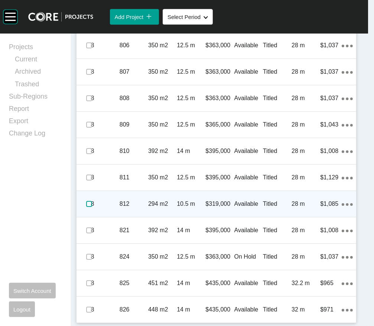
click at [92, 207] on label at bounding box center [89, 204] width 6 height 6
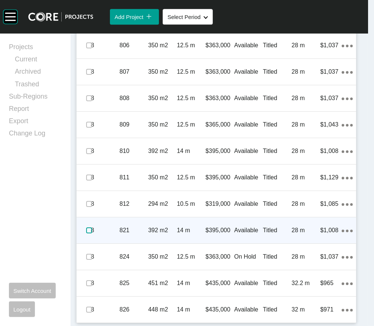
click at [91, 233] on label at bounding box center [89, 230] width 6 height 6
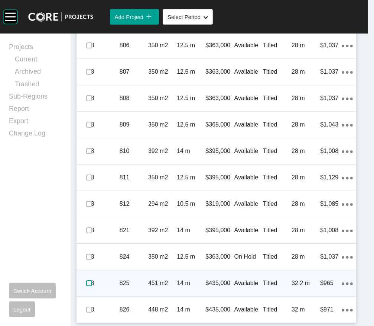
click at [92, 255] on label at bounding box center [89, 283] width 6 height 6
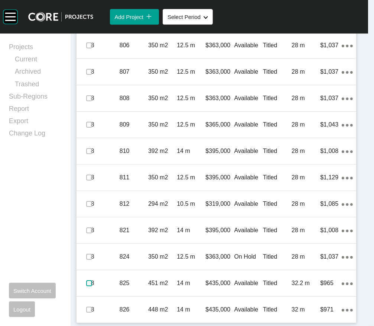
scroll to position [5012, 0]
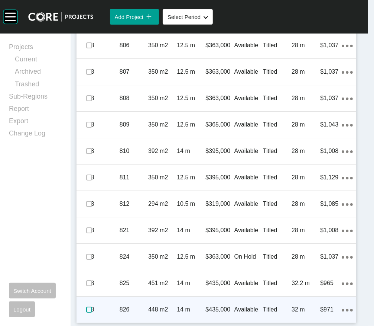
click at [90, 255] on label at bounding box center [89, 309] width 6 height 6
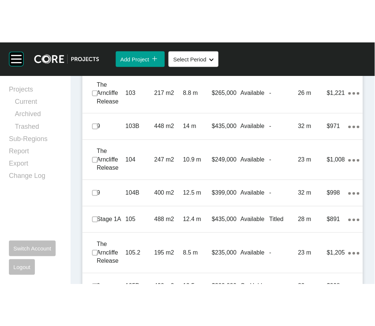
scroll to position [648, 0]
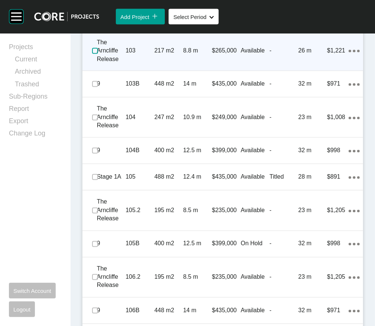
click at [98, 54] on label at bounding box center [95, 51] width 6 height 6
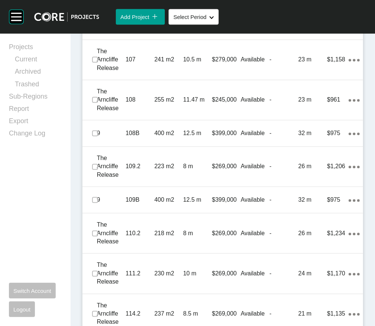
scroll to position [939, 0]
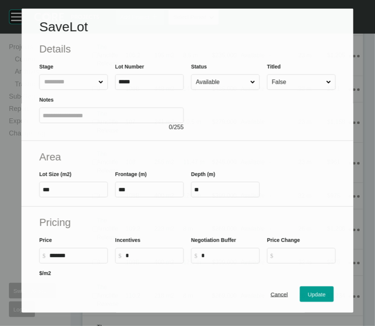
scroll to position [910, 0]
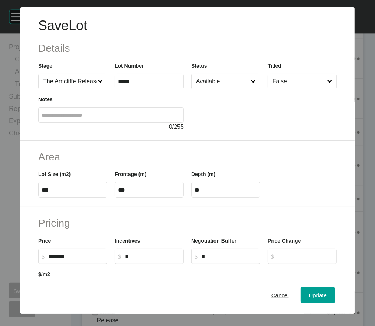
click at [242, 89] on input "Available" at bounding box center [222, 81] width 55 height 15
click at [327, 255] on span "Update" at bounding box center [318, 295] width 18 height 6
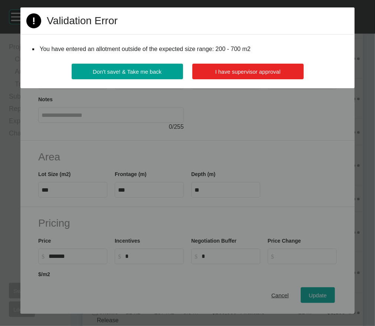
click at [274, 75] on span "I have supervisor approval" at bounding box center [248, 71] width 65 height 6
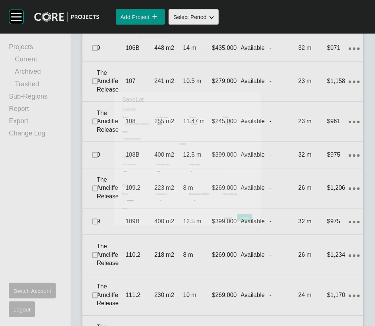
scroll to position [939, 0]
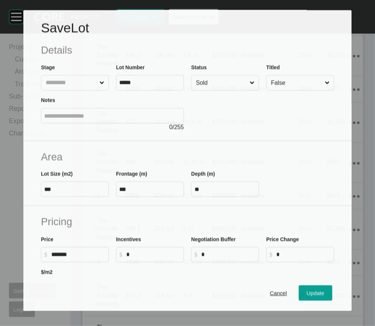
scroll to position [910, 0]
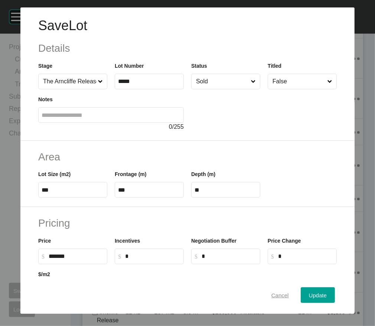
click at [278, 255] on span "Cancel" at bounding box center [280, 295] width 17 height 6
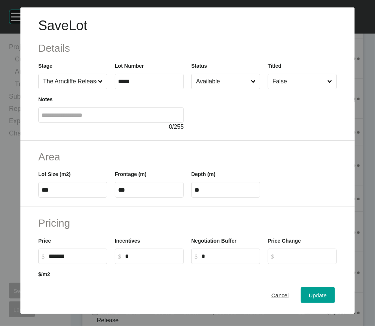
click at [228, 89] on input "Available" at bounding box center [222, 81] width 55 height 15
drag, startPoint x: 216, startPoint y: 141, endPoint x: 257, endPoint y: 190, distance: 63.9
click at [310, 255] on button "Update" at bounding box center [318, 295] width 34 height 16
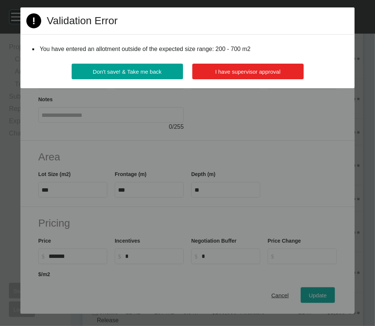
click at [260, 79] on button "I have supervisor approval" at bounding box center [249, 72] width 112 height 16
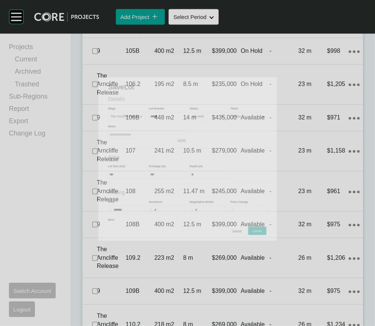
scroll to position [939, 0]
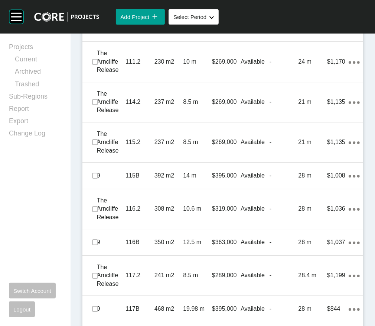
scroll to position [1176, 0]
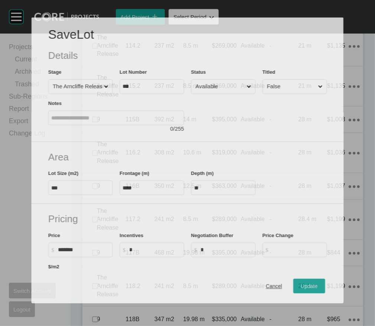
scroll to position [1148, 0]
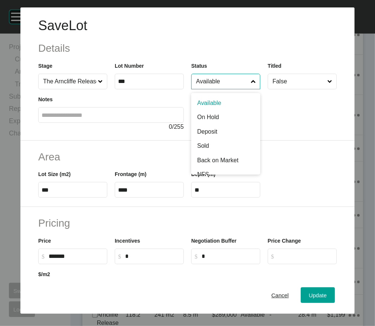
click at [222, 89] on input "Available" at bounding box center [222, 81] width 55 height 15
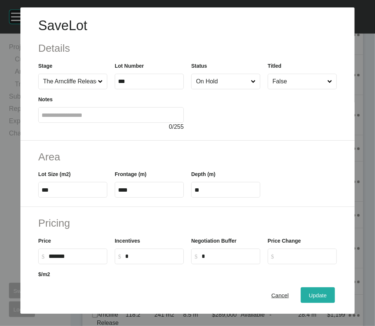
click at [314, 255] on button "Update" at bounding box center [318, 295] width 34 height 16
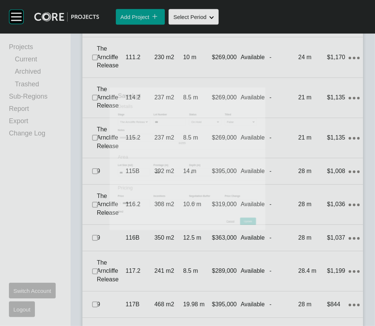
scroll to position [1176, 0]
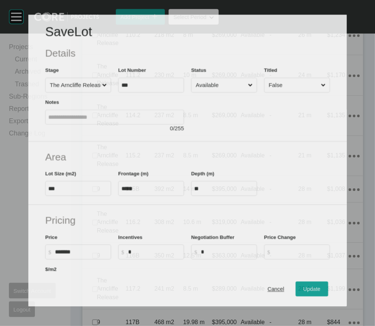
scroll to position [1148, 0]
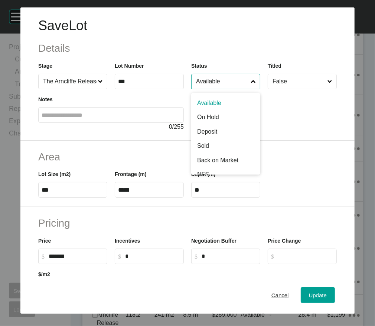
click at [215, 89] on input "Available" at bounding box center [222, 81] width 55 height 15
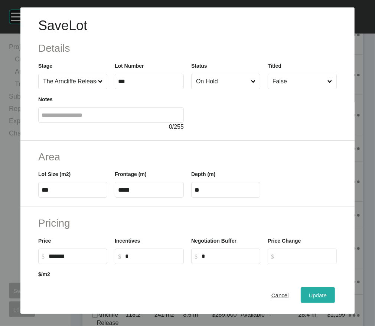
click at [314, 255] on span "Update" at bounding box center [318, 295] width 18 height 6
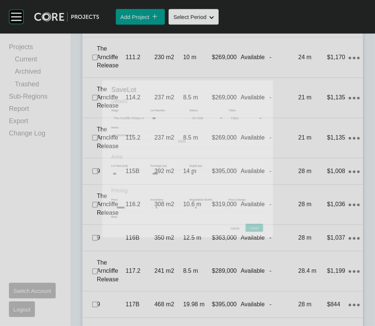
scroll to position [1176, 0]
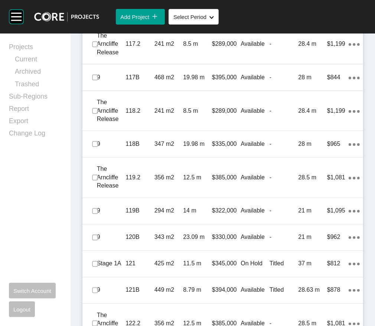
scroll to position [1454, 0]
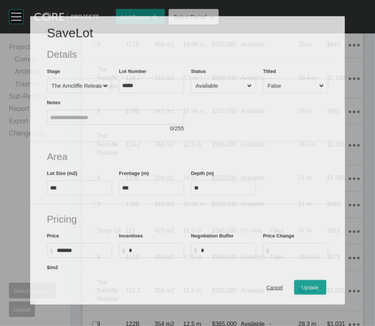
scroll to position [1425, 0]
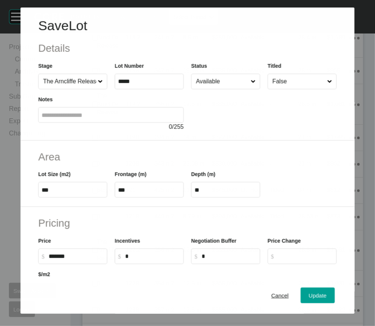
click at [233, 89] on input "Available" at bounding box center [222, 81] width 55 height 15
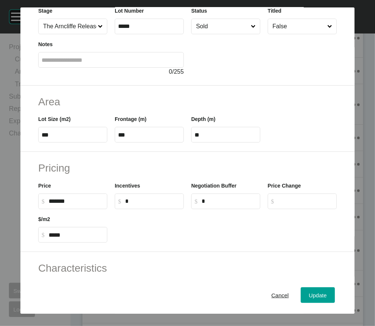
scroll to position [57, 0]
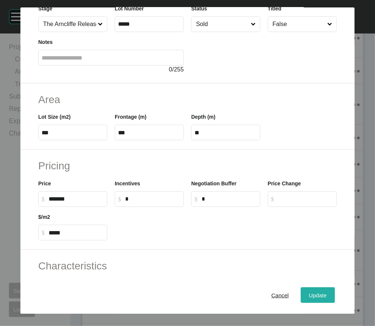
click at [331, 255] on button "Update" at bounding box center [318, 295] width 34 height 16
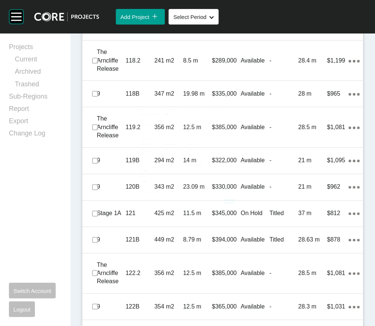
scroll to position [1454, 0]
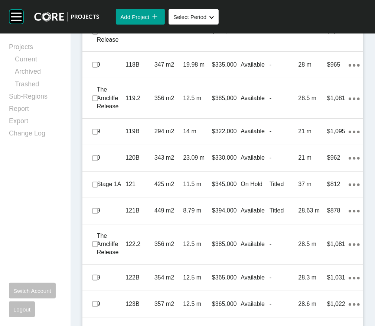
drag, startPoint x: 101, startPoint y: 239, endPoint x: 100, endPoint y: 253, distance: 14.1
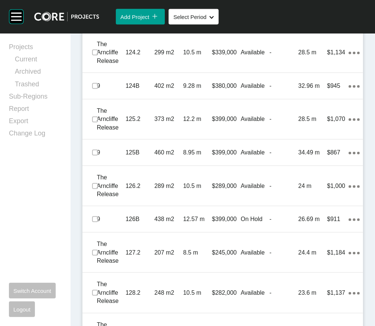
scroll to position [1778, 0]
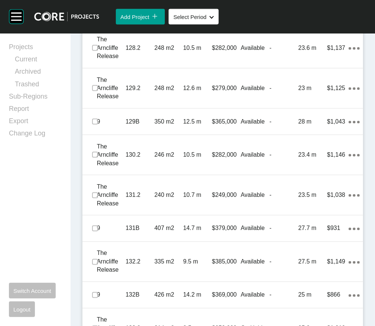
scroll to position [2069, 0]
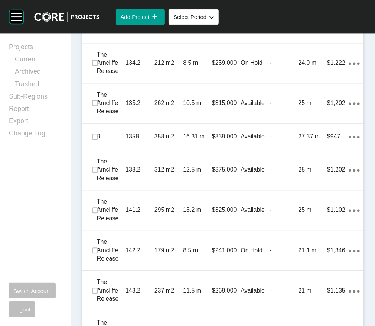
scroll to position [2328, 0]
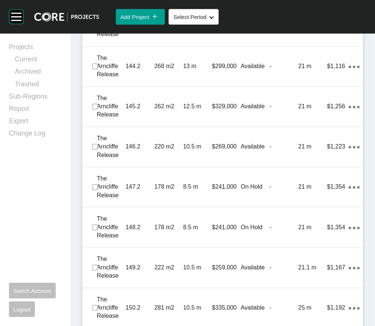
scroll to position [2605, 0]
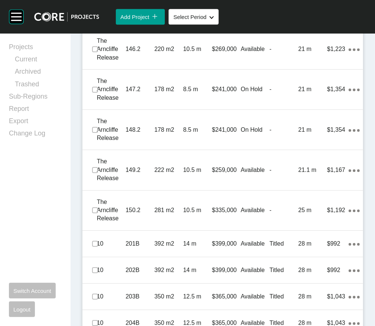
scroll to position [2684, 0]
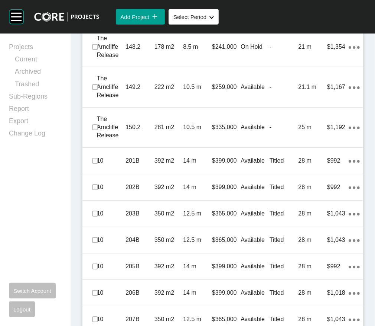
scroll to position [2766, 0]
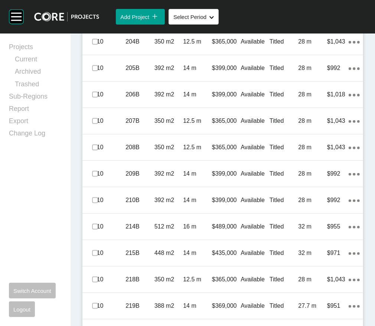
scroll to position [3050, 0]
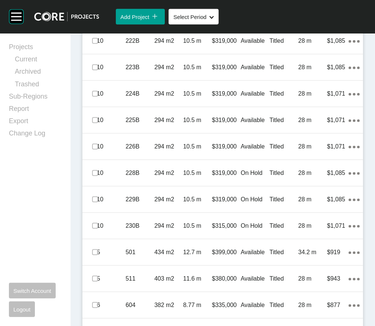
scroll to position [3314, 0]
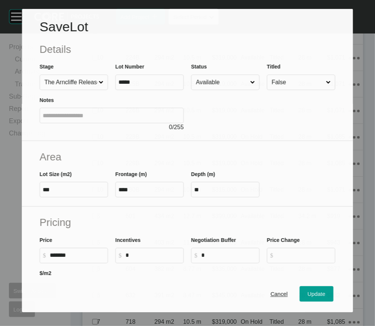
scroll to position [3285, 0]
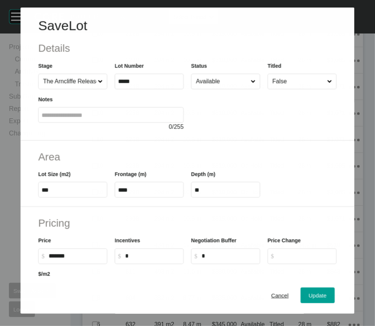
click at [204, 89] on input "Available" at bounding box center [222, 81] width 55 height 15
click at [327, 255] on span "Update" at bounding box center [318, 295] width 18 height 6
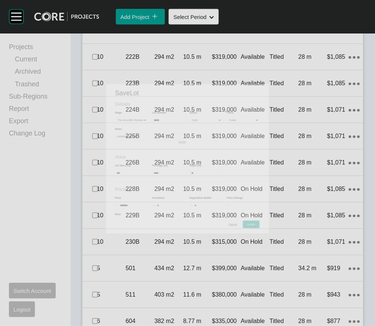
scroll to position [3314, 0]
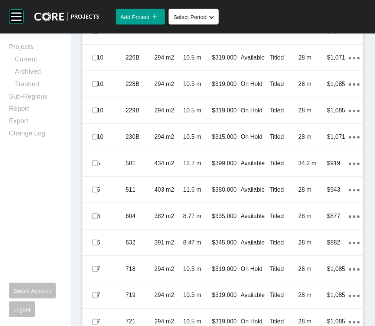
scroll to position [3393, 0]
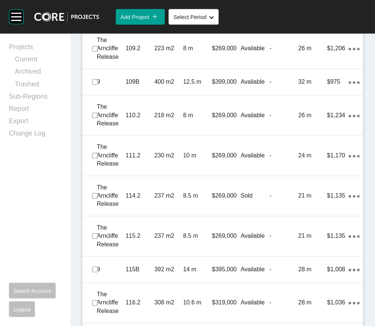
scroll to position [1069, 0]
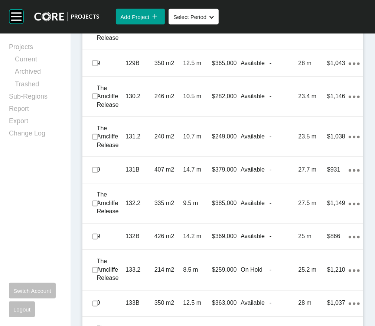
scroll to position [2054, 0]
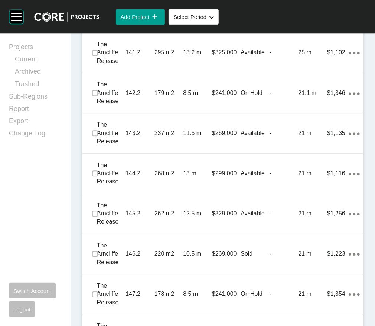
scroll to position [2485, 0]
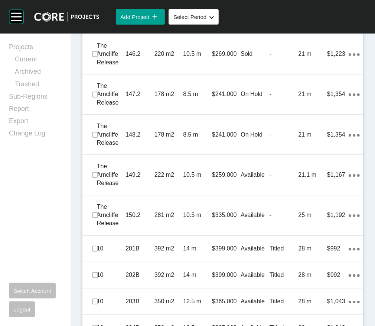
scroll to position [2678, 0]
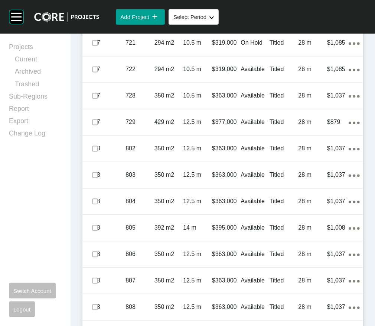
scroll to position [3642, 0]
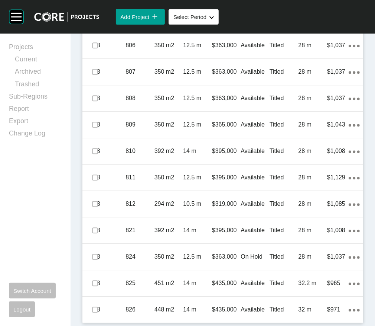
scroll to position [3934, 0]
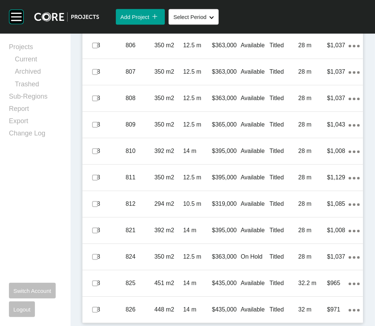
drag, startPoint x: 97, startPoint y: 129, endPoint x: 101, endPoint y: 129, distance: 3.7
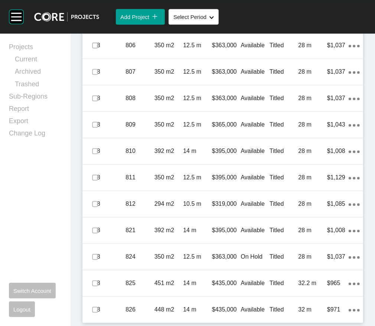
drag, startPoint x: 102, startPoint y: 262, endPoint x: 101, endPoint y: 267, distance: 4.5
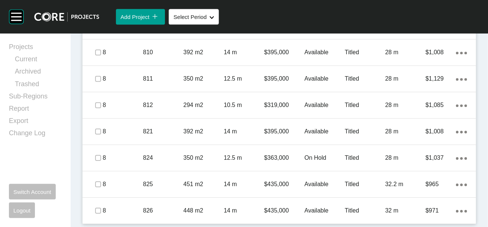
scroll to position [4682, 0]
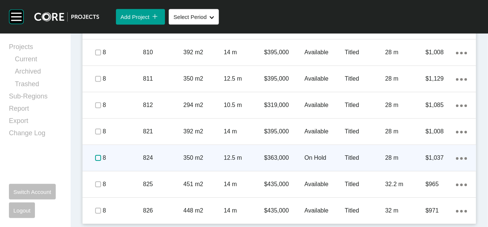
click at [101, 155] on label at bounding box center [98, 158] width 6 height 6
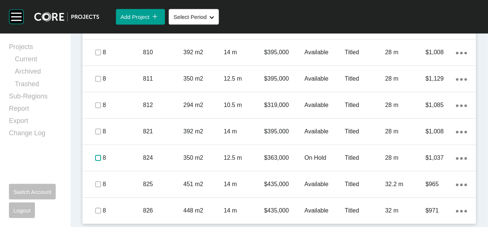
scroll to position [4581, 0]
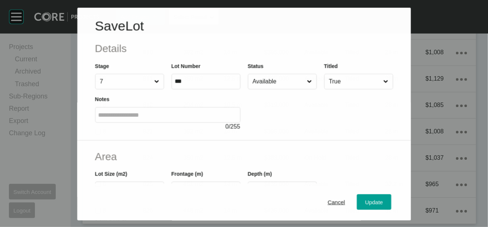
scroll to position [4552, 0]
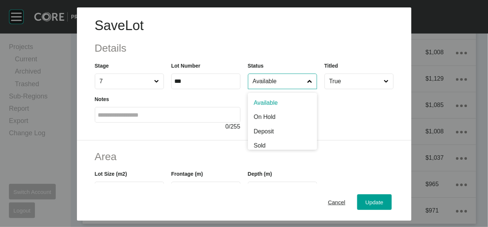
click at [293, 89] on input "Available" at bounding box center [278, 81] width 55 height 15
type input "*"
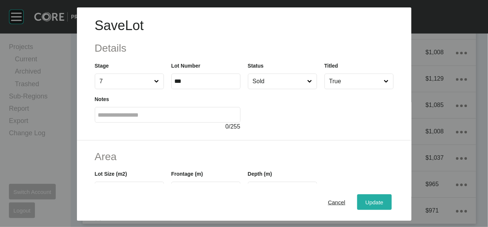
click at [385, 197] on div "Update" at bounding box center [375, 202] width 22 height 10
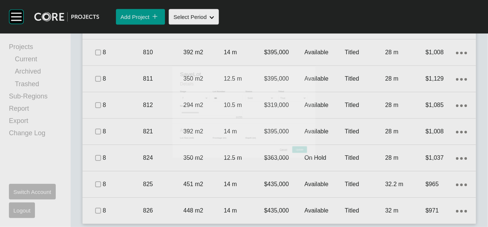
scroll to position [4581, 0]
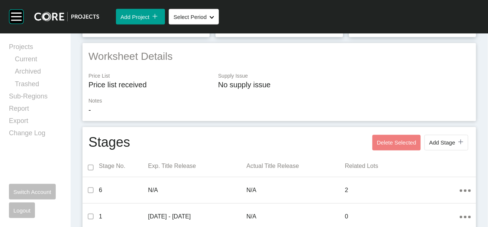
scroll to position [0, 0]
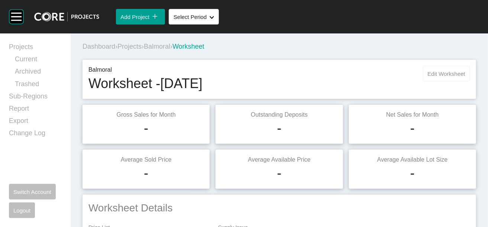
click at [428, 77] on span "Edit Worksheet" at bounding box center [447, 74] width 38 height 6
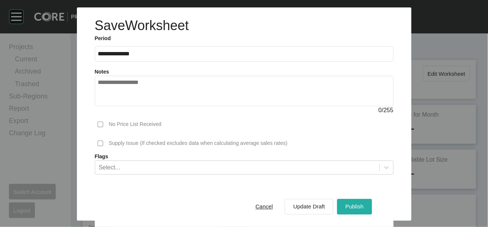
click at [364, 204] on span "Publish" at bounding box center [354, 207] width 18 height 6
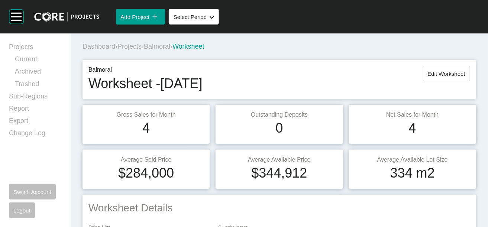
click at [142, 50] on span "Projects" at bounding box center [129, 46] width 24 height 7
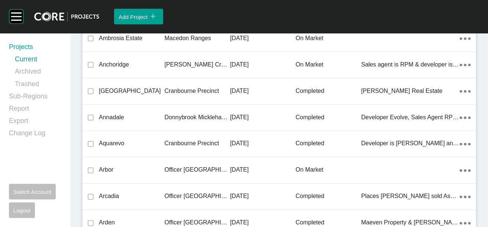
scroll to position [3209, 0]
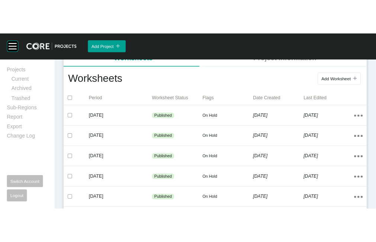
scroll to position [160, 0]
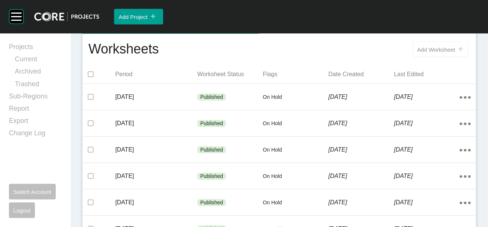
click at [417, 53] on span "Add Worksheet" at bounding box center [436, 49] width 38 height 6
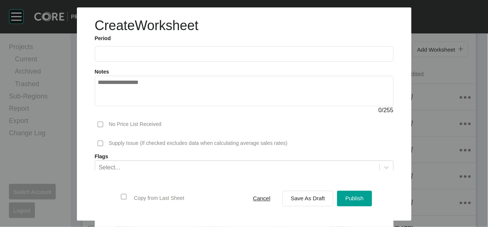
click at [169, 57] on input "text" at bounding box center [244, 54] width 292 height 6
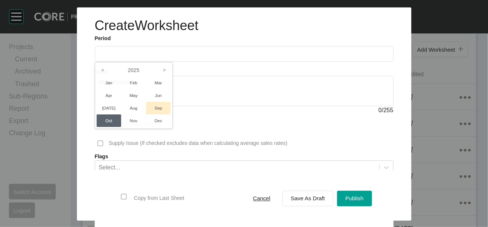
click at [146, 114] on li "Sep" at bounding box center [158, 108] width 25 height 13
type input "**********"
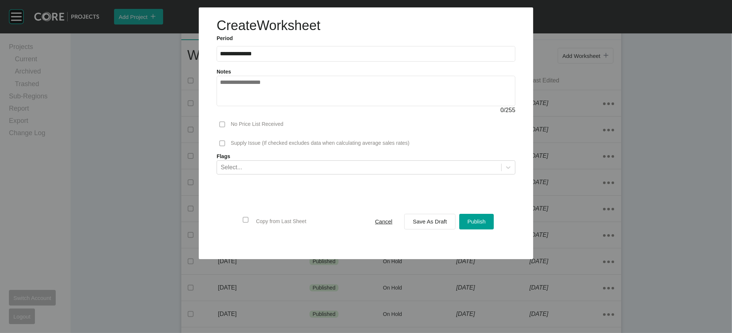
scroll to position [161, 0]
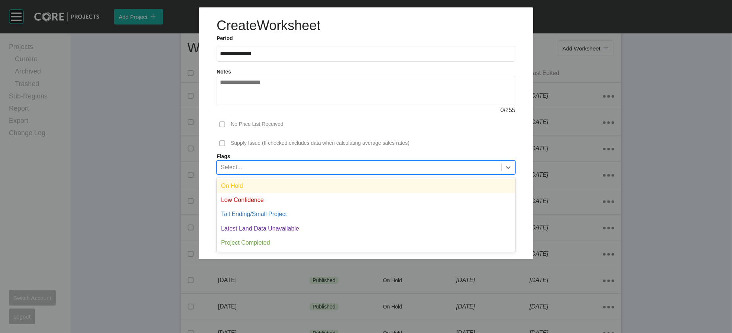
click at [486, 174] on div "Select..." at bounding box center [359, 167] width 284 height 13
click at [456, 193] on div "On Hold" at bounding box center [366, 186] width 299 height 14
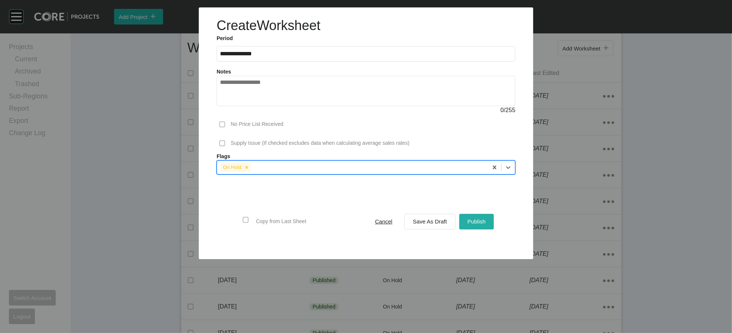
click at [486, 225] on span "Publish" at bounding box center [477, 222] width 18 height 6
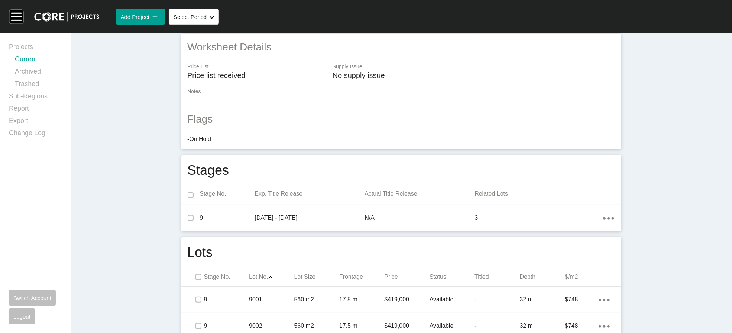
click at [49, 65] on link "Current" at bounding box center [38, 61] width 47 height 12
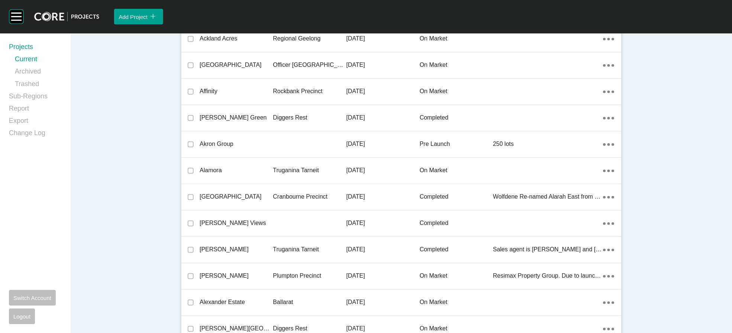
scroll to position [11929, 0]
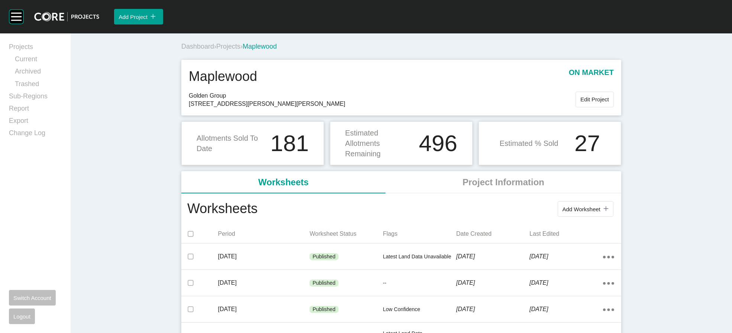
click at [216, 50] on span "Projects" at bounding box center [228, 46] width 24 height 7
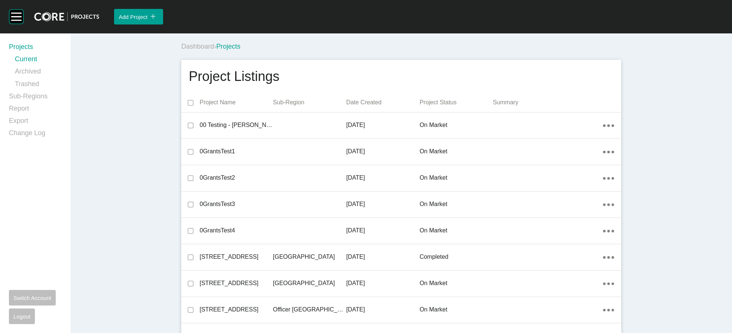
scroll to position [3904, 0]
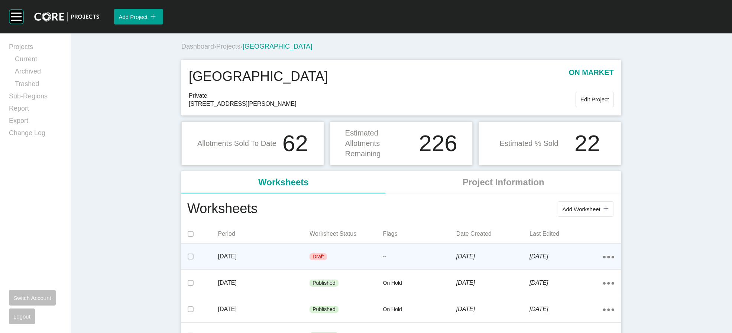
click at [420, 255] on div "--" at bounding box center [419, 257] width 73 height 22
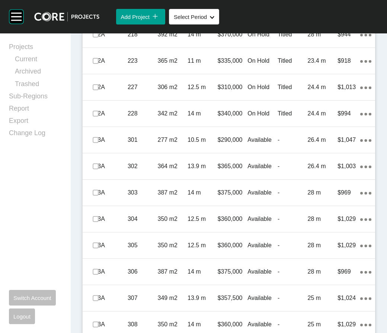
scroll to position [581, 0]
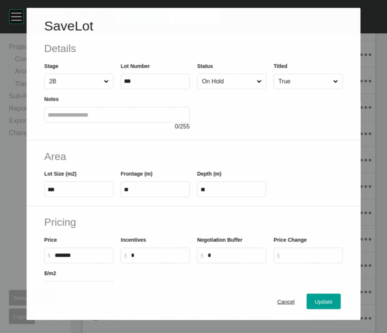
click at [227, 89] on input "On Hold" at bounding box center [227, 81] width 55 height 15
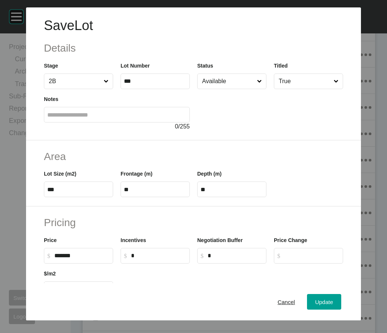
scroll to position [248, 0]
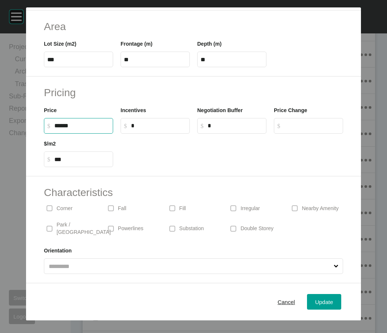
click at [54, 123] on input "******" at bounding box center [81, 126] width 55 height 6
drag, startPoint x: 46, startPoint y: 67, endPoint x: 38, endPoint y: 67, distance: 8.5
click at [54, 123] on input "******" at bounding box center [81, 126] width 55 height 6
type input "*******"
type input "*****"
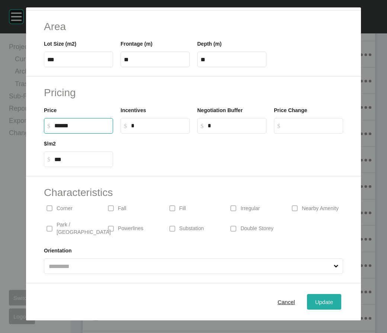
type input "***"
click at [333, 255] on span "Update" at bounding box center [324, 302] width 18 height 6
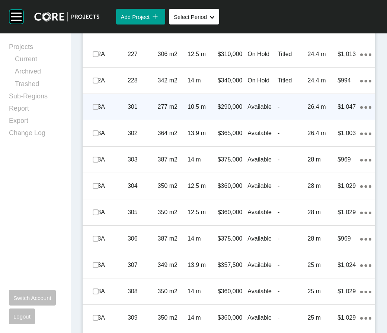
click at [277, 111] on p "-" at bounding box center [292, 107] width 30 height 8
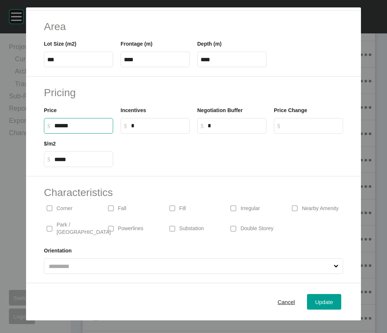
drag, startPoint x: 38, startPoint y: 67, endPoint x: 47, endPoint y: 62, distance: 9.8
click at [45, 118] on label "$ Created with Sketch. $ ******" at bounding box center [78, 126] width 69 height 16
type input "*******"
type input "***"
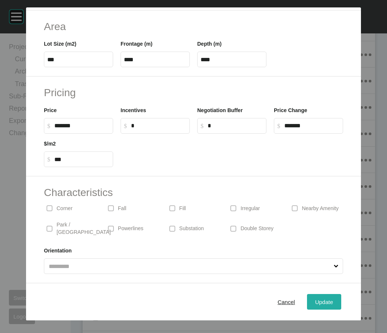
click at [333, 255] on span "Update" at bounding box center [324, 302] width 18 height 6
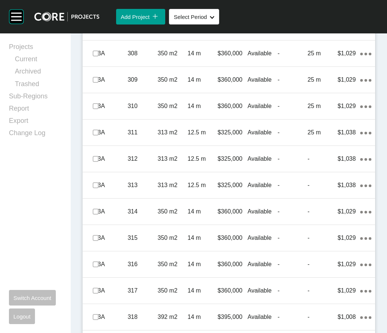
scroll to position [866, 0]
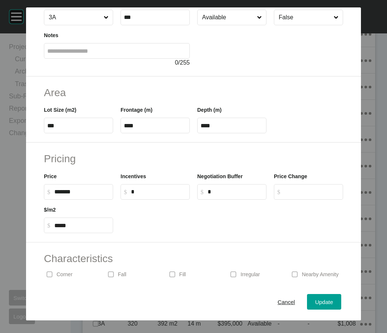
scroll to position [65, 0]
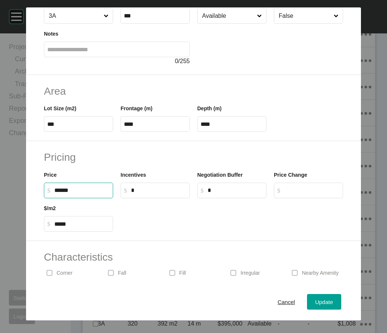
drag, startPoint x: 38, startPoint y: 252, endPoint x: 45, endPoint y: 246, distance: 9.5
click at [54, 194] on input "******" at bounding box center [81, 190] width 55 height 6
type input "*******"
type input "***"
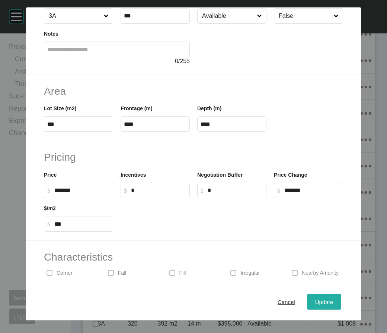
click at [333, 255] on span "Update" at bounding box center [324, 302] width 18 height 6
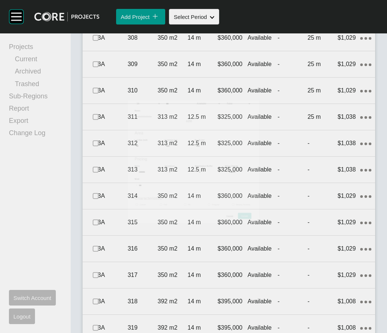
scroll to position [866, 0]
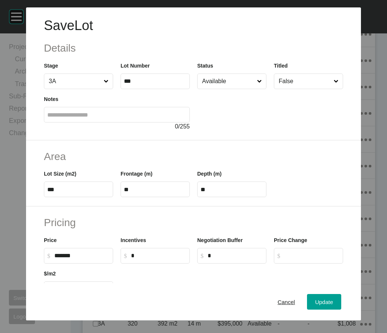
scroll to position [248, 0]
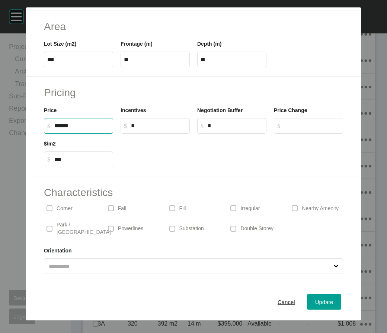
drag, startPoint x: 46, startPoint y: 68, endPoint x: 42, endPoint y: 69, distance: 4.5
click at [54, 123] on input "******" at bounding box center [81, 126] width 55 height 6
type input "*******"
type input "***"
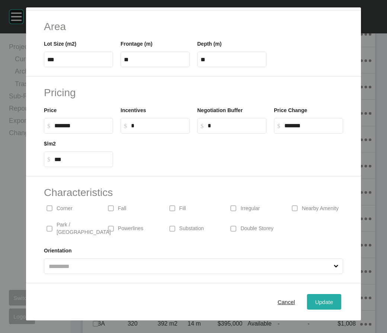
click at [321, 255] on span "Update" at bounding box center [324, 302] width 18 height 6
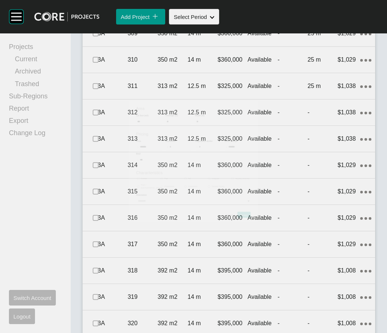
scroll to position [866, 0]
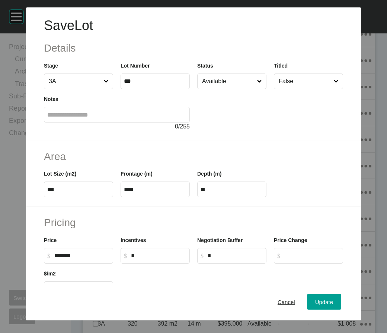
scroll to position [248, 0]
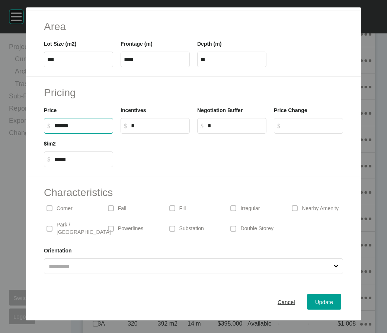
drag, startPoint x: 39, startPoint y: 68, endPoint x: 45, endPoint y: 64, distance: 6.5
click at [54, 123] on input "******" at bounding box center [81, 126] width 55 height 6
type input "*******"
type input "***"
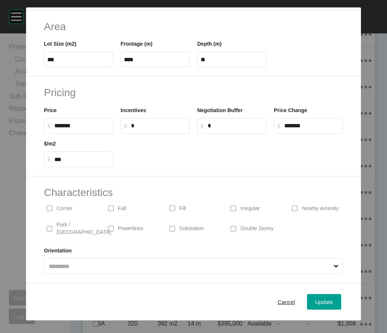
click at [148, 118] on label "$ Created with Sketch. $ *" at bounding box center [154, 126] width 69 height 16
click at [148, 123] on input "*" at bounding box center [158, 126] width 55 height 6
click at [333, 255] on span "Update" at bounding box center [324, 302] width 18 height 6
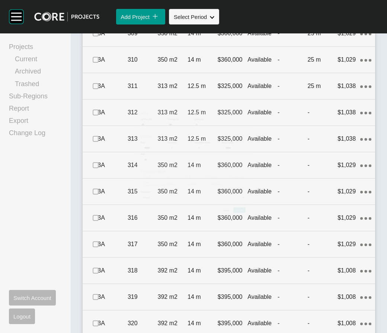
scroll to position [866, 0]
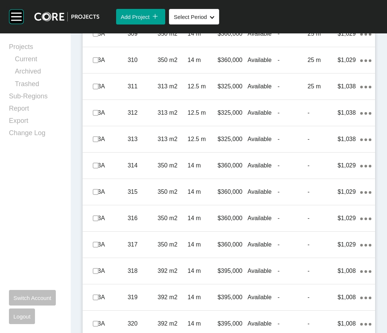
click at [98, 10] on label at bounding box center [96, 7] width 6 height 6
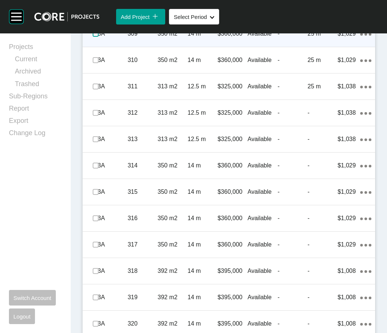
click at [98, 37] on label at bounding box center [96, 34] width 6 height 6
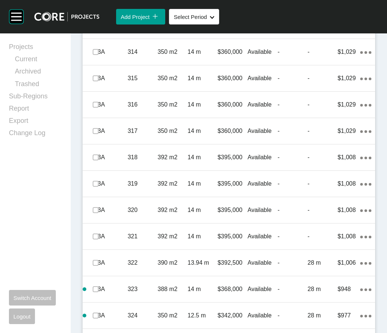
scroll to position [998, 0]
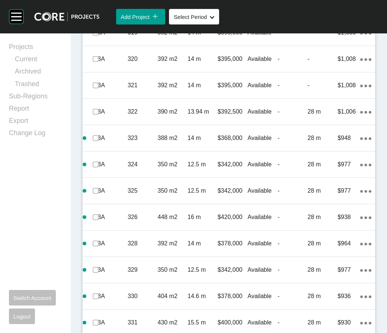
scroll to position [1133, 0]
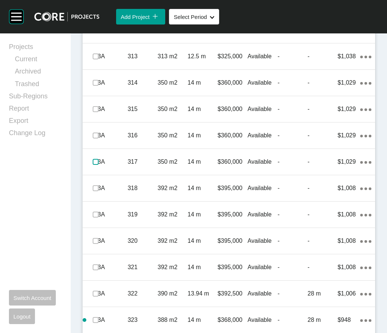
scroll to position [939, 0]
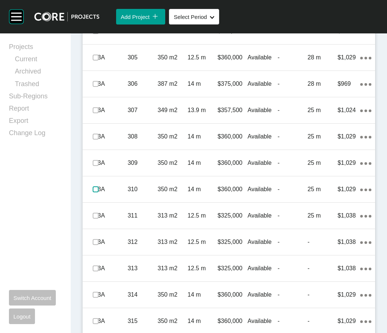
scroll to position [769, 0]
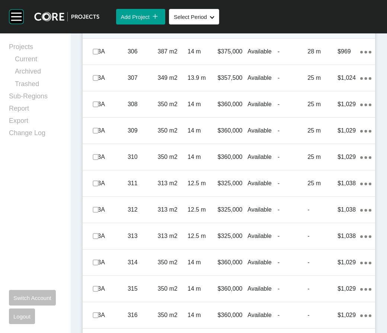
click at [268, 37] on div "Available" at bounding box center [262, 25] width 30 height 23
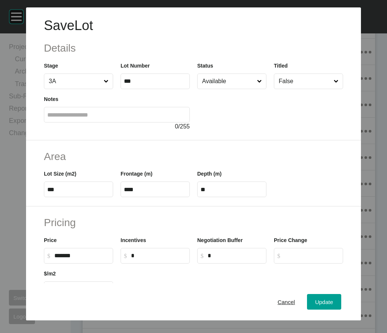
scroll to position [248, 0]
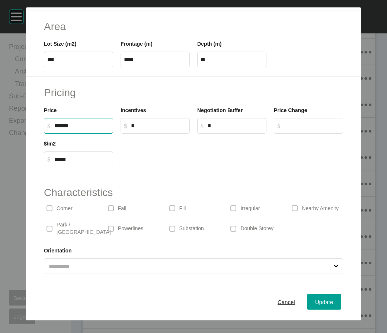
drag, startPoint x: 47, startPoint y: 71, endPoint x: 38, endPoint y: 70, distance: 9.7
click at [54, 123] on input "******" at bounding box center [81, 126] width 55 height 6
type input "*******"
type input "***"
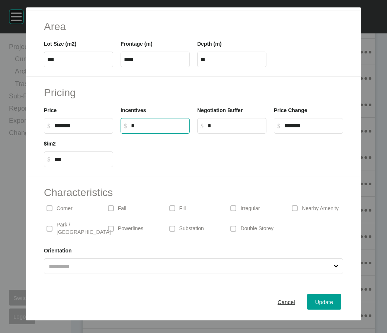
click at [170, 123] on input "*" at bounding box center [158, 126] width 55 height 6
click at [330, 255] on span "Update" at bounding box center [324, 302] width 18 height 6
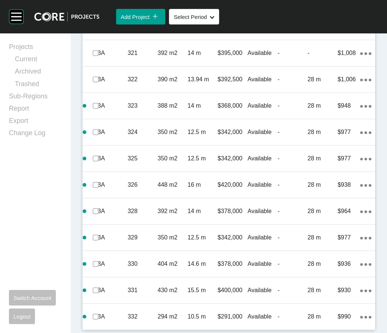
scroll to position [1227, 0]
drag, startPoint x: 96, startPoint y: 207, endPoint x: 103, endPoint y: 189, distance: 18.8
drag, startPoint x: 101, startPoint y: 175, endPoint x: 100, endPoint y: 162, distance: 13.1
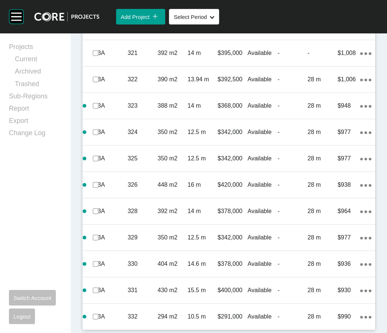
drag, startPoint x: 97, startPoint y: 140, endPoint x: 98, endPoint y: 125, distance: 15.7
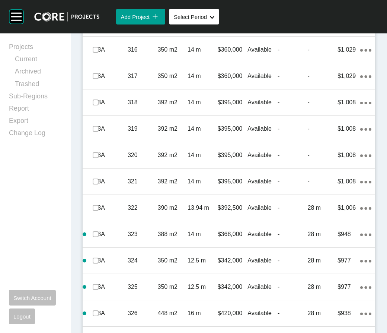
scroll to position [1014, 0]
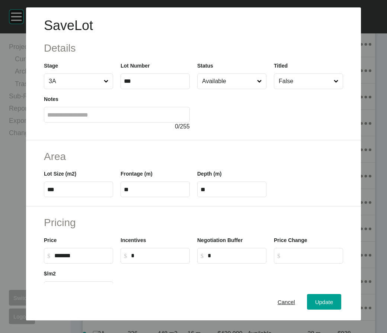
scroll to position [248, 0]
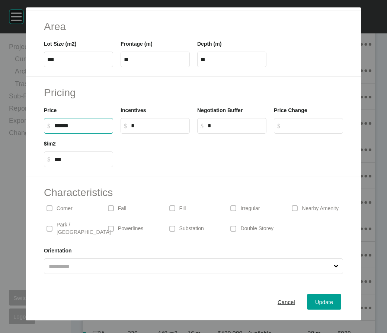
drag, startPoint x: 41, startPoint y: 68, endPoint x: 46, endPoint y: 65, distance: 6.3
click at [46, 118] on label "$ Created with Sketch. $ ******" at bounding box center [78, 126] width 69 height 16
click at [54, 123] on input "*****" at bounding box center [81, 126] width 55 height 6
type input "*******"
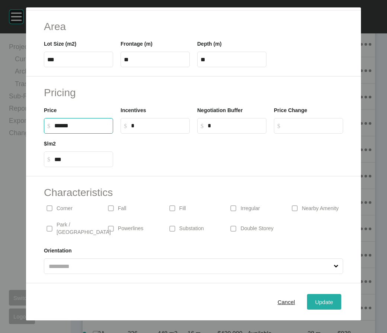
type input "***"
click at [323, 255] on span "Update" at bounding box center [324, 302] width 18 height 6
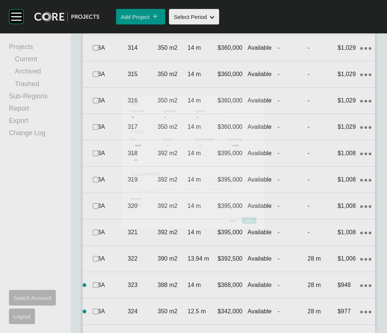
scroll to position [1014, 0]
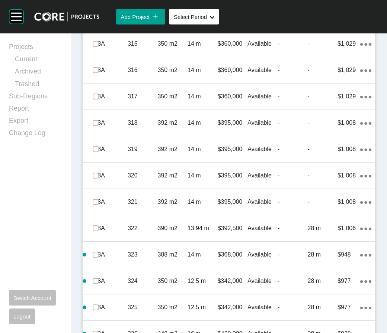
drag, startPoint x: 100, startPoint y: 190, endPoint x: 99, endPoint y: 205, distance: 14.9
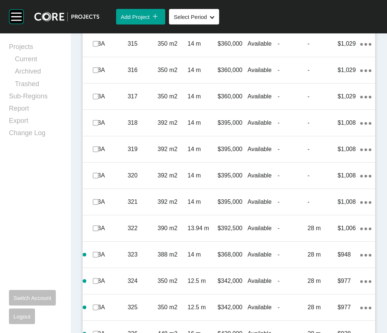
click at [96, 20] on label at bounding box center [96, 17] width 6 height 6
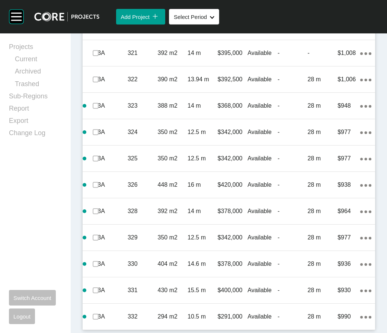
scroll to position [1197, 0]
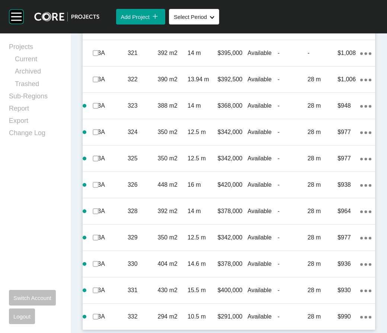
click at [97, 3] on label at bounding box center [96, 0] width 6 height 6
click at [98, 30] on label at bounding box center [96, 27] width 6 height 6
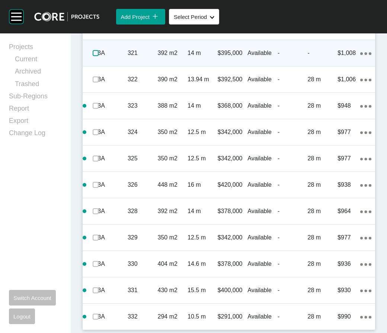
click at [98, 56] on label at bounding box center [96, 53] width 6 height 6
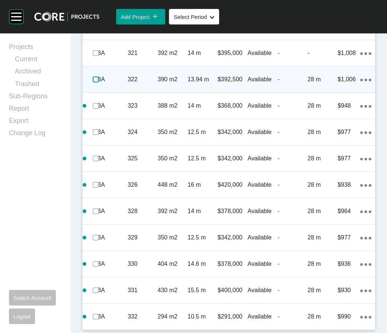
click at [98, 83] on label at bounding box center [96, 80] width 6 height 6
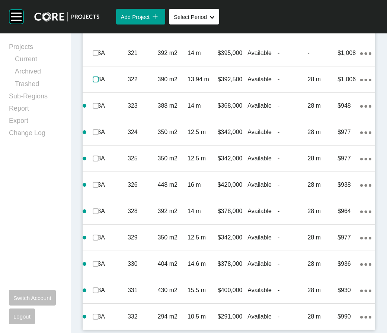
scroll to position [1584, 0]
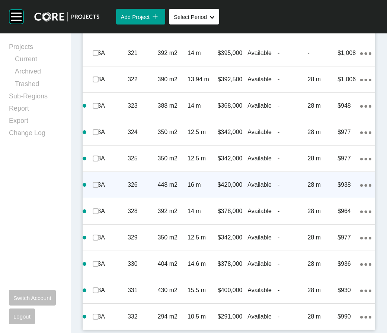
click at [360, 184] on icon "Action Menu Dots Copy 6 Created with Sketch." at bounding box center [365, 185] width 11 height 3
click at [330, 155] on link "Duplicate" at bounding box center [316, 148] width 28 height 11
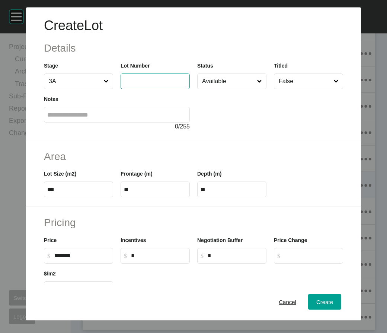
click at [137, 84] on input "text" at bounding box center [155, 81] width 62 height 6
type input "***"
drag, startPoint x: 34, startPoint y: 235, endPoint x: 0, endPoint y: 238, distance: 33.6
click at [26, 207] on div "Area Lot Size (m2) *** Frontage (m) ** Depth (m) **" at bounding box center [193, 173] width 335 height 67
type input "***"
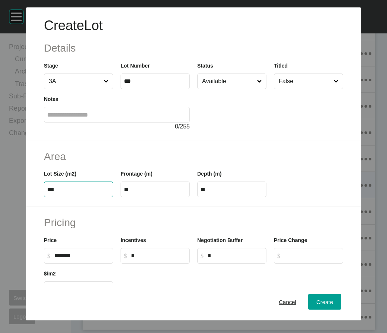
type input "****"
type input "*****"
drag, startPoint x: 119, startPoint y: 233, endPoint x: 94, endPoint y: 239, distance: 25.6
click at [94, 197] on div "Lot Size (m2) *** Frontage (m) ** Depth (m) ****" at bounding box center [193, 180] width 306 height 33
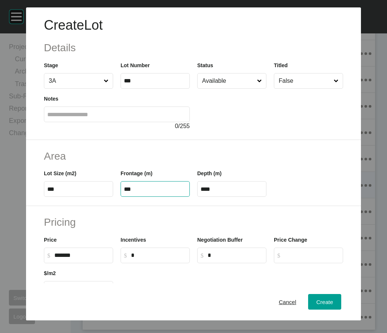
scroll to position [1, 0]
type input "***"
type input "**"
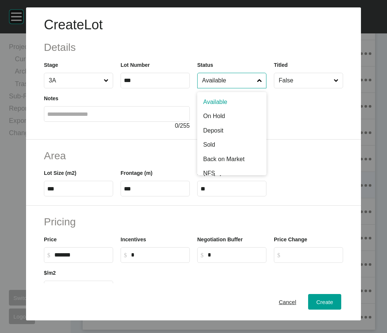
drag, startPoint x: 221, startPoint y: 93, endPoint x: 230, endPoint y: 107, distance: 16.8
click at [221, 88] on input "Available" at bounding box center [227, 80] width 55 height 15
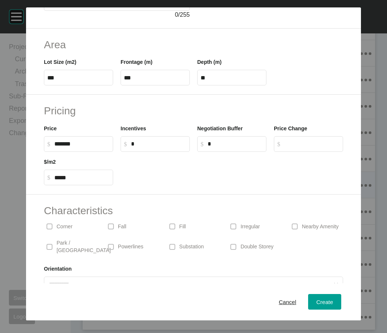
scroll to position [113, 0]
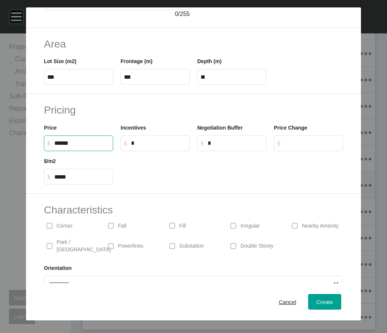
drag, startPoint x: 46, startPoint y: 205, endPoint x: 9, endPoint y: 206, distance: 37.2
click at [26, 194] on div "Pricing Price $ Created with Sketch. $ ****** Incentives $ Created with Sketch.…" at bounding box center [193, 144] width 335 height 100
type input "*******"
type input "***"
click at [333, 255] on span "Create" at bounding box center [324, 302] width 17 height 6
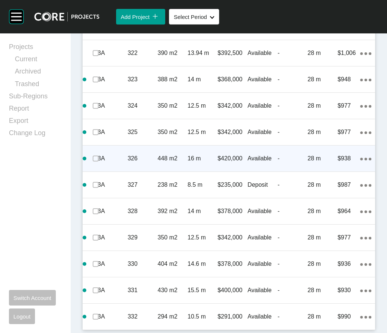
scroll to position [1616, 0]
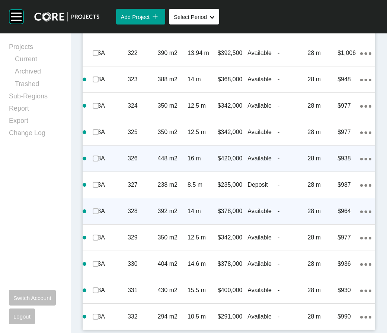
click at [360, 211] on ellipse at bounding box center [361, 212] width 3 height 3
click at [330, 187] on link "Duplicate" at bounding box center [316, 182] width 28 height 11
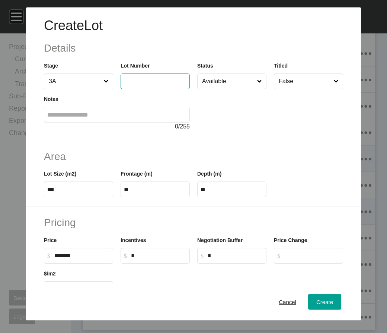
click at [138, 84] on input "text" at bounding box center [155, 81] width 62 height 6
type input "***"
click at [337, 255] on button "Create" at bounding box center [324, 302] width 33 height 16
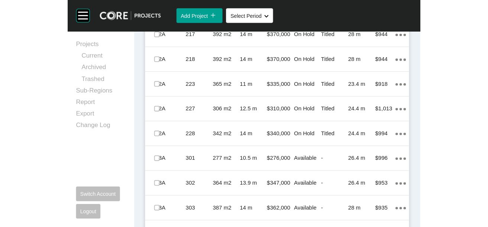
scroll to position [476, 0]
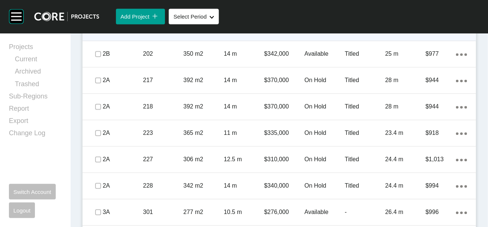
click at [230, 39] on div "14 m" at bounding box center [244, 27] width 41 height 23
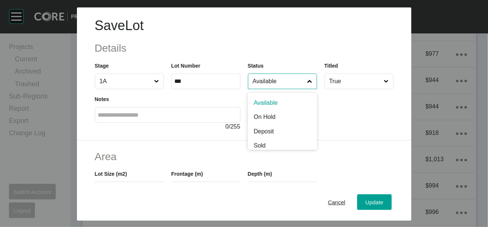
click at [294, 89] on input "Available" at bounding box center [278, 81] width 55 height 15
type input "*"
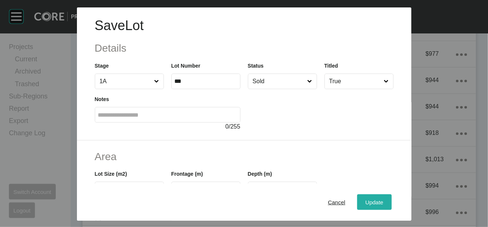
click at [385, 197] on div "Update" at bounding box center [375, 202] width 22 height 10
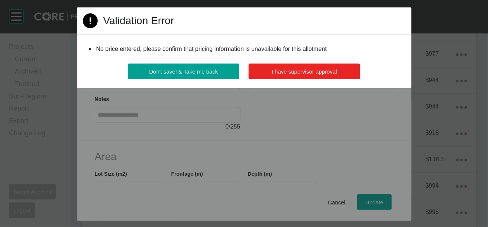
click at [337, 75] on span "I have supervisor approval" at bounding box center [304, 71] width 65 height 6
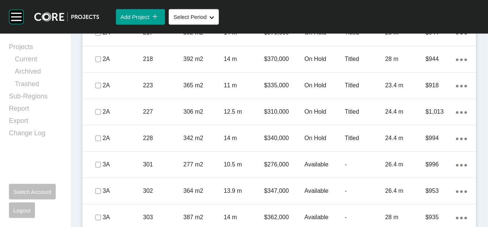
scroll to position [508, 0]
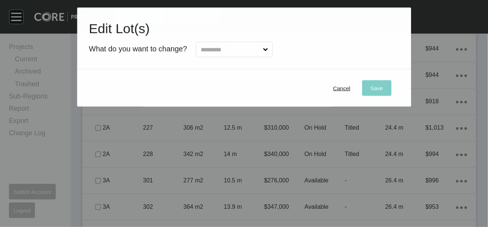
click at [261, 57] on input "text" at bounding box center [230, 49] width 62 height 15
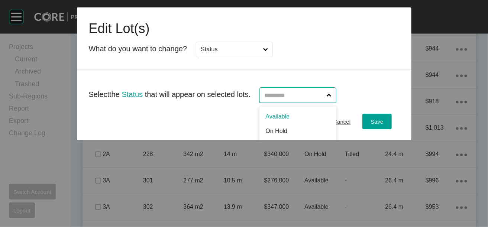
click at [284, 103] on input "text" at bounding box center [294, 95] width 62 height 15
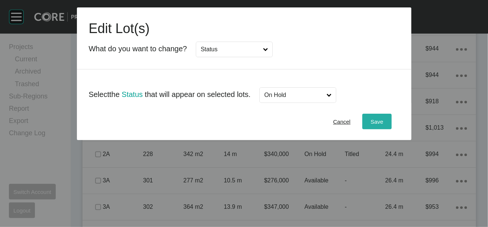
click at [383, 125] on span "Save" at bounding box center [377, 122] width 13 height 6
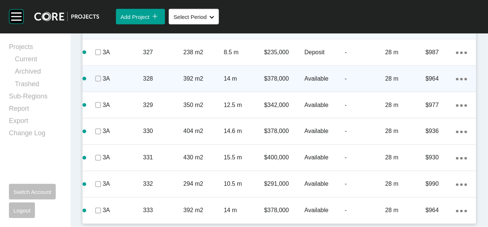
scroll to position [1704, 0]
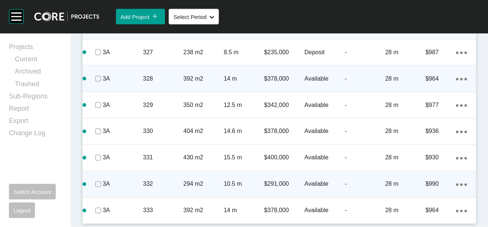
click at [372, 180] on p "-" at bounding box center [365, 184] width 41 height 8
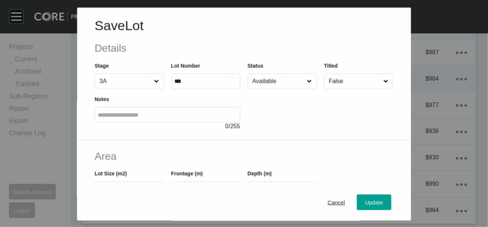
click at [257, 89] on input "Available" at bounding box center [278, 81] width 55 height 15
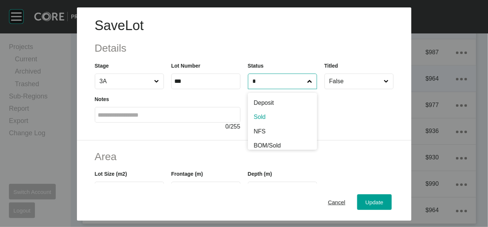
type input "*"
drag, startPoint x: 252, startPoint y: 141, endPoint x: 255, endPoint y: 144, distance: 4.5
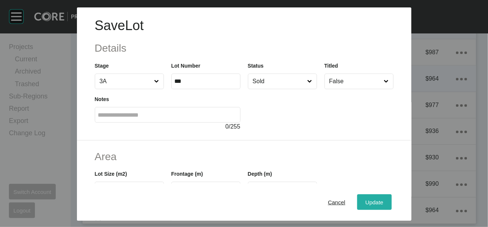
click at [383, 199] on span "Update" at bounding box center [374, 202] width 18 height 6
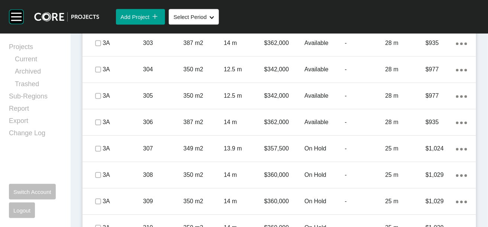
scroll to position [693, 0]
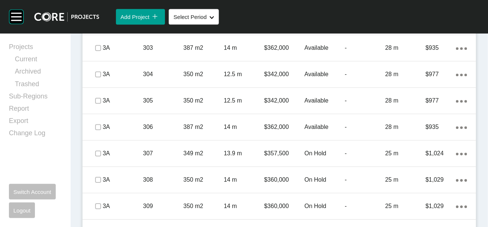
drag, startPoint x: 99, startPoint y: 99, endPoint x: 100, endPoint y: 84, distance: 15.3
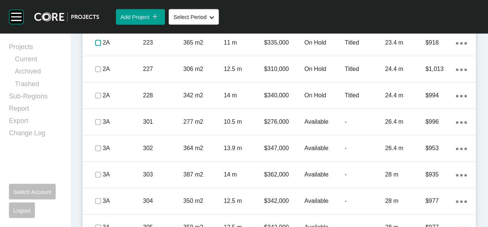
scroll to position [546, 0]
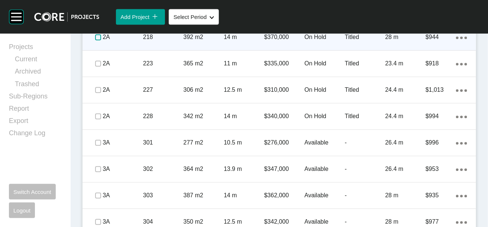
click at [101, 40] on label at bounding box center [98, 37] width 6 height 6
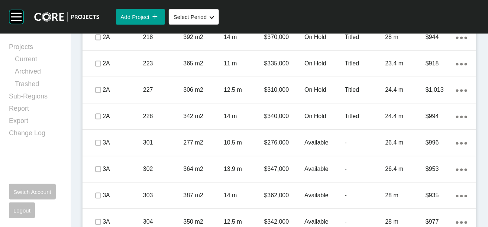
click at [100, 16] on span at bounding box center [98, 10] width 11 height 11
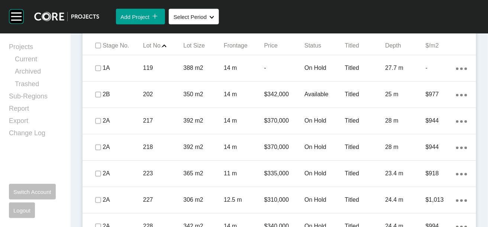
scroll to position [433, 0]
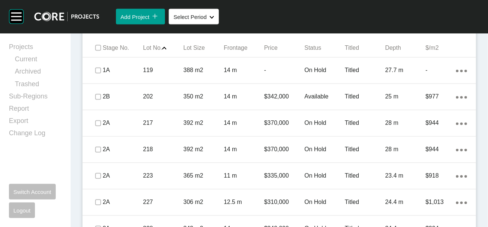
drag, startPoint x: 309, startPoint y: 137, endPoint x: 307, endPoint y: 129, distance: 8.4
click at [338, 26] on span "Edit Selected" at bounding box center [354, 23] width 33 height 6
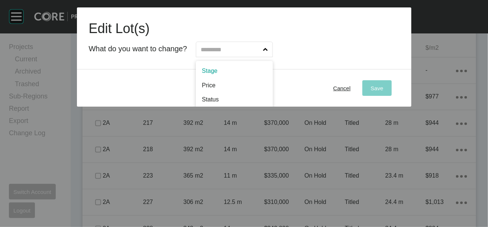
click at [262, 57] on input "text" at bounding box center [230, 49] width 62 height 15
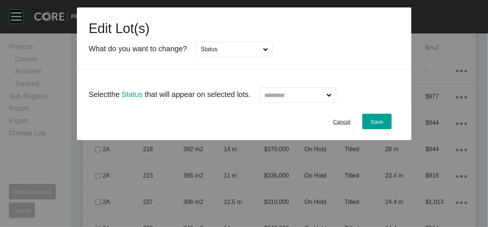
drag, startPoint x: 241, startPoint y: 121, endPoint x: 279, endPoint y: 109, distance: 39.8
click at [287, 103] on input "text" at bounding box center [294, 95] width 62 height 15
type input "*"
drag, startPoint x: 273, startPoint y: 156, endPoint x: 294, endPoint y: 154, distance: 21.3
click at [383, 125] on span "Save" at bounding box center [377, 122] width 13 height 6
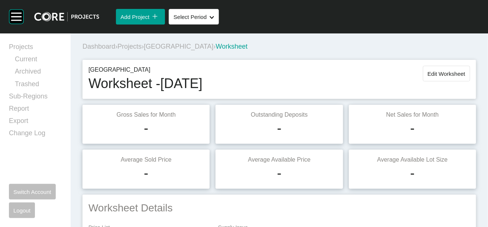
click at [428, 77] on span "Edit Worksheet" at bounding box center [447, 74] width 38 height 6
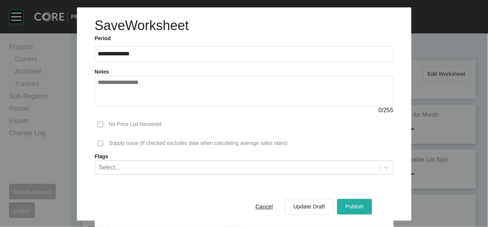
click at [364, 204] on span "Publish" at bounding box center [354, 207] width 18 height 6
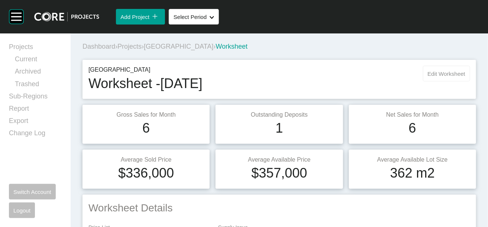
click at [428, 77] on span "Edit Worksheet" at bounding box center [447, 74] width 38 height 6
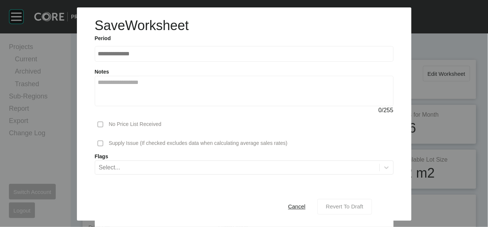
click at [364, 204] on span "Revert To Draft" at bounding box center [345, 207] width 38 height 6
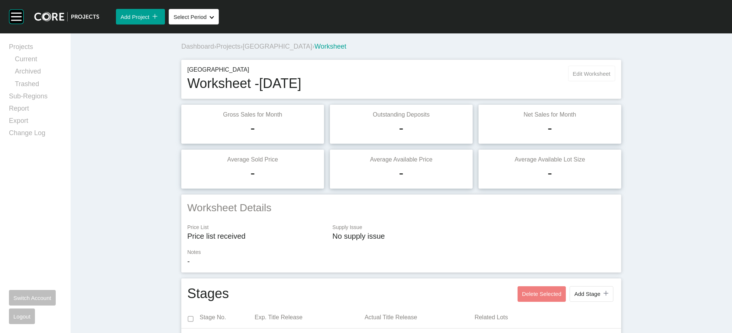
click at [549, 77] on span "Edit Worksheet" at bounding box center [592, 74] width 38 height 6
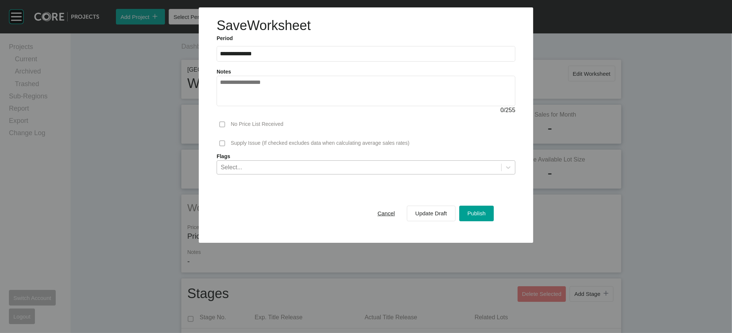
click at [501, 174] on div "Select..." at bounding box center [359, 167] width 284 height 13
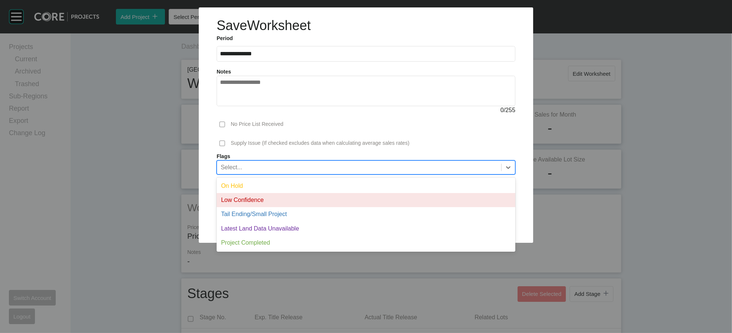
click at [489, 207] on div "Low Confidence" at bounding box center [366, 200] width 299 height 14
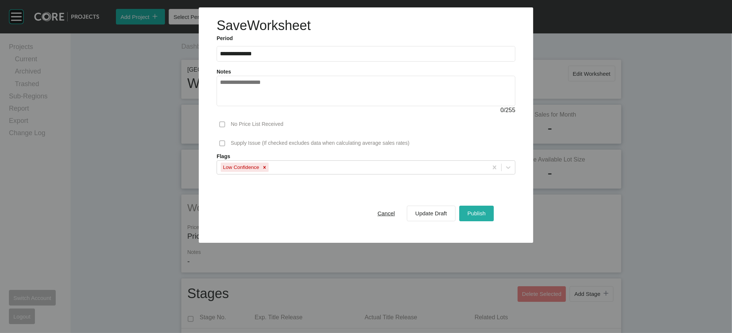
click at [486, 217] on span "Publish" at bounding box center [477, 213] width 18 height 6
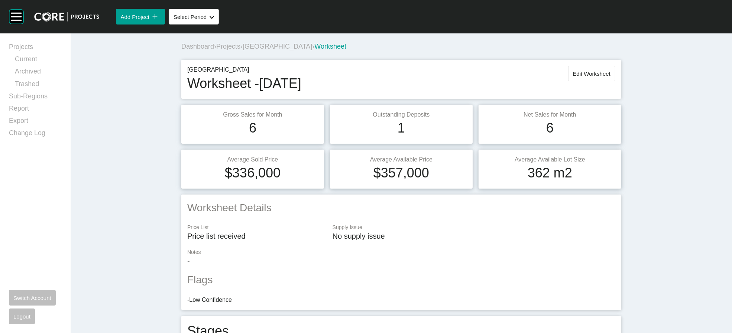
click at [243, 50] on span "[GEOGRAPHIC_DATA]" at bounding box center [278, 46] width 70 height 7
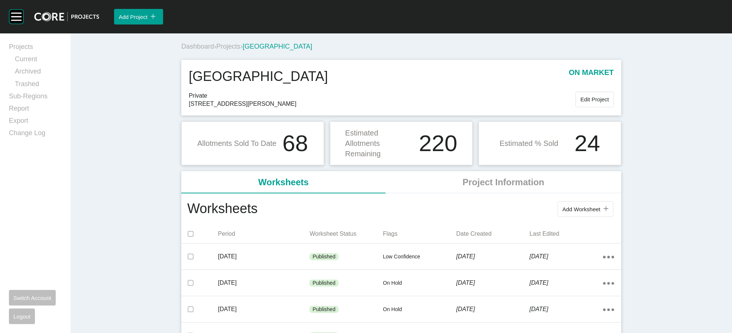
click at [549, 107] on button "Edit Project" at bounding box center [595, 100] width 38 height 16
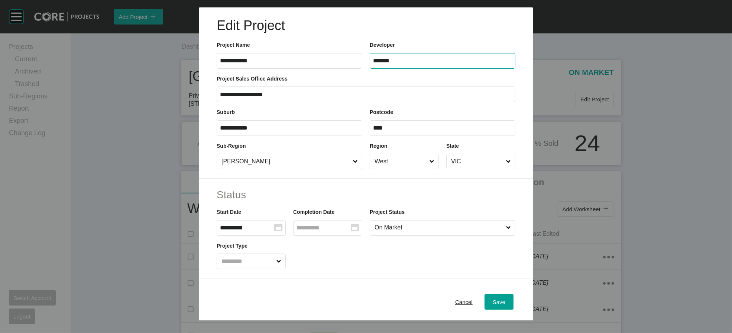
drag, startPoint x: 395, startPoint y: 72, endPoint x: 287, endPoint y: 77, distance: 108.7
click at [274, 68] on div "**********" at bounding box center [366, 51] width 306 height 33
type input "**********"
click at [507, 255] on div "Save" at bounding box center [499, 302] width 16 height 10
